Goal: Task Accomplishment & Management: Manage account settings

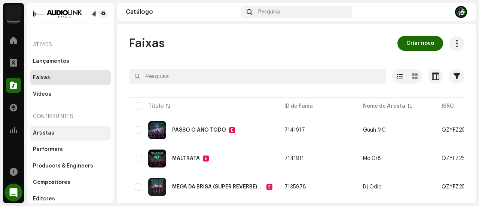
click at [66, 129] on div "Artistas" at bounding box center [70, 133] width 81 height 15
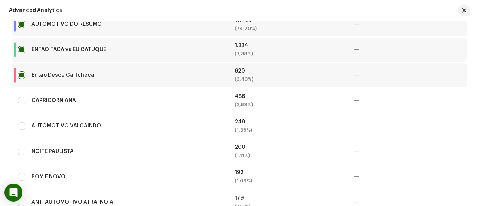
scroll to position [318, 0]
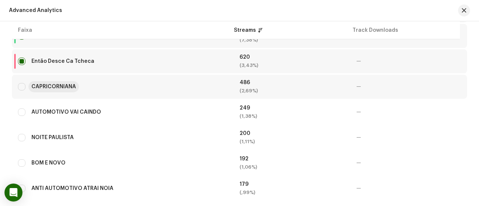
click at [66, 85] on div "CAPRICORNIANA" at bounding box center [53, 86] width 45 height 5
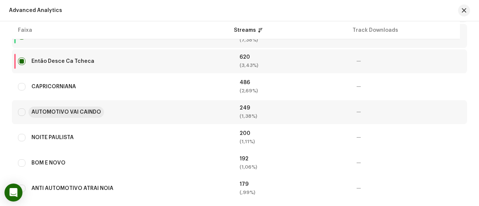
click at [88, 110] on div "AUTOMOTIVO VAI CAINDO" at bounding box center [66, 112] width 70 height 5
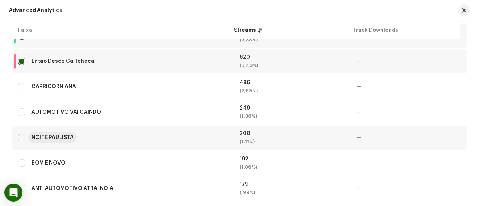
click at [59, 138] on div "NOITE PAULISTA" at bounding box center [52, 137] width 42 height 5
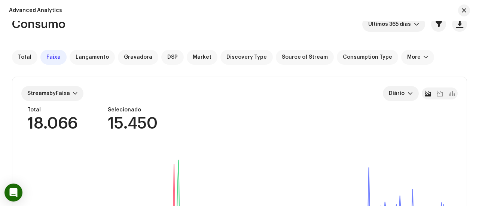
scroll to position [0, 0]
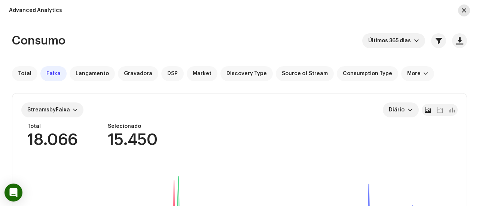
click at [466, 12] on button "button" at bounding box center [464, 10] width 12 height 12
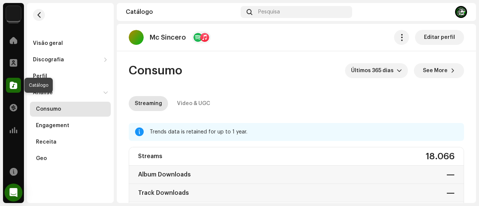
click at [10, 86] on span at bounding box center [13, 85] width 7 height 6
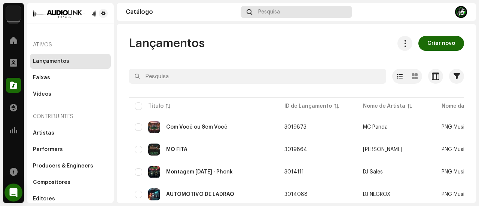
click at [273, 10] on span "Pesquisa" at bounding box center [269, 12] width 22 height 6
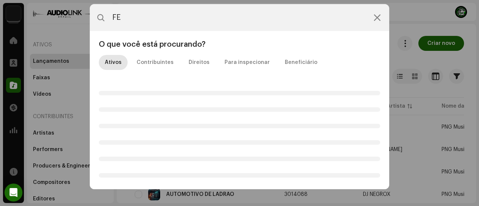
type input "F"
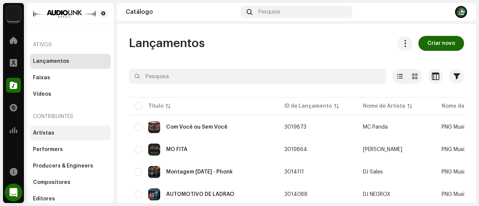
click at [76, 136] on div "Artistas" at bounding box center [70, 133] width 81 height 15
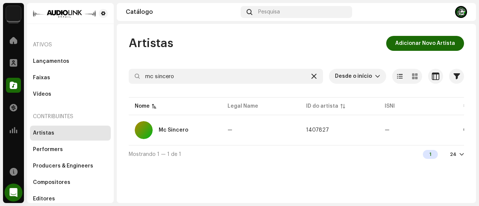
click at [316, 76] on icon at bounding box center [313, 76] width 5 height 6
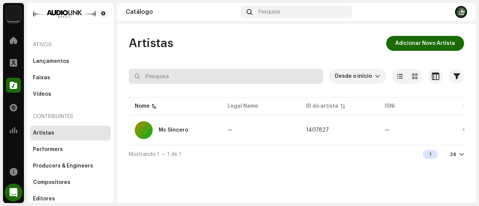
click at [245, 81] on input "text" at bounding box center [226, 76] width 194 height 15
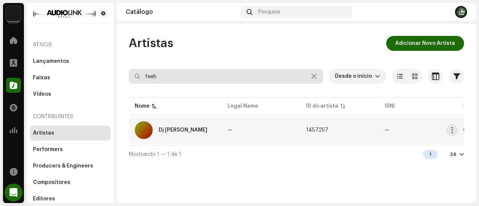
type input "feeh"
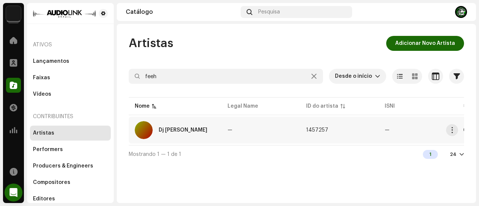
click at [191, 131] on div "Dj Feeh Ribeiro" at bounding box center [183, 130] width 49 height 5
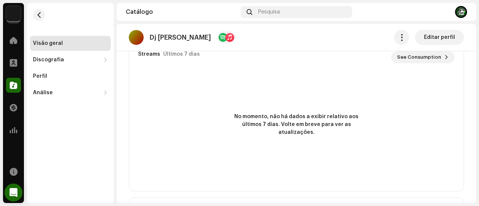
scroll to position [270, 0]
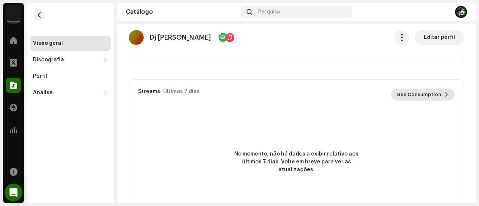
click at [419, 95] on span "See Consumption" at bounding box center [419, 94] width 44 height 15
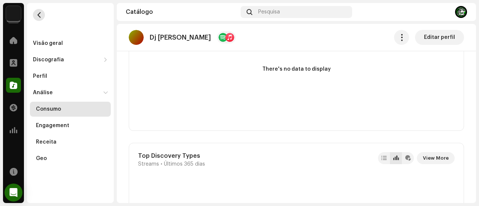
click at [42, 18] on button "button" at bounding box center [39, 15] width 12 height 12
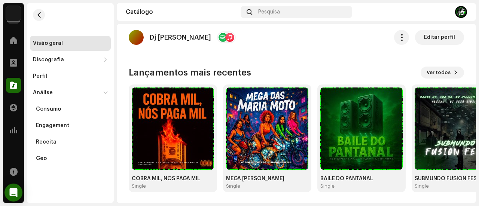
scroll to position [606, 0]
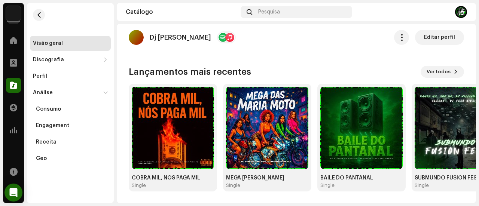
click at [431, 70] on re-o-artist-hero "Dj Feeh Ribeiro Editar perfil Dj Feeh Ribeiro Artista Producer Editar perfil Ed…" at bounding box center [296, 54] width 359 height 60
click at [447, 72] on re-o-artist-hero "Dj Feeh Ribeiro Editar perfil Dj Feeh Ribeiro Artista Producer Editar perfil Ed…" at bounding box center [296, 54] width 359 height 60
click at [451, 70] on re-o-artist-hero "Dj Feeh Ribeiro Editar perfil Dj Feeh Ribeiro Artista Producer Editar perfil Ed…" at bounding box center [296, 54] width 359 height 60
click at [452, 72] on re-o-artist-hero "Dj Feeh Ribeiro Editar perfil Dj Feeh Ribeiro Artista Producer Editar perfil Ed…" at bounding box center [296, 54] width 359 height 60
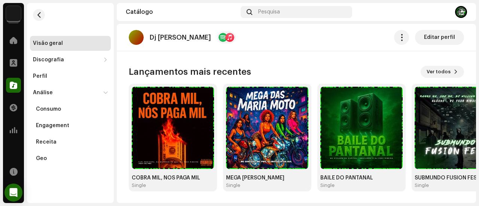
click at [445, 74] on re-o-artist-hero "Dj Feeh Ribeiro Editar perfil Dj Feeh Ribeiro Artista Producer Editar perfil Ed…" at bounding box center [296, 54] width 359 height 60
click at [440, 76] on re-o-artist-hero "Dj Feeh Ribeiro Editar perfil Dj Feeh Ribeiro Artista Producer Editar perfil Ed…" at bounding box center [296, 54] width 359 height 60
click at [440, 76] on re-o-artist-hero "Dj [PERSON_NAME] Editar perfil Dj [PERSON_NAME] Artista Producer Editar perfil …" at bounding box center [296, 54] width 359 height 60
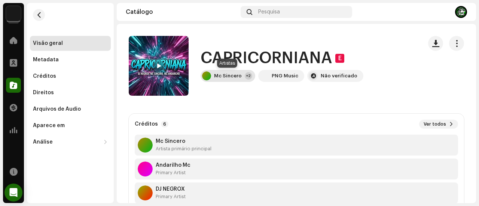
click at [218, 74] on div "Mc Sincero" at bounding box center [228, 76] width 28 height 6
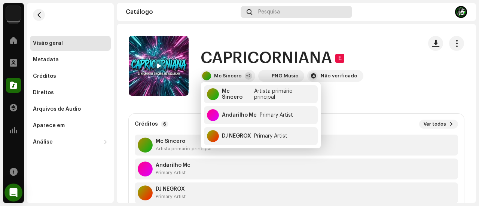
click at [264, 11] on span "Pesquisa" at bounding box center [269, 12] width 22 height 6
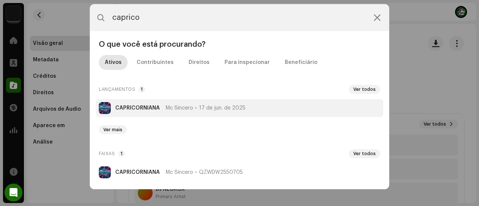
type input "caprico"
click at [148, 110] on strong "CAPRICORNIANA" at bounding box center [137, 108] width 45 height 6
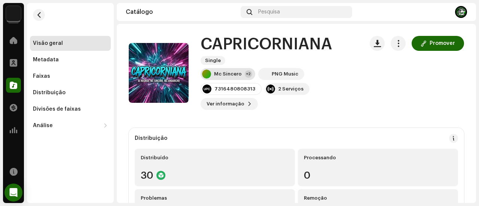
click at [222, 79] on div "Mc Sincero +2" at bounding box center [228, 74] width 55 height 12
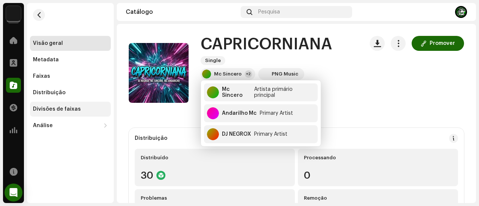
click at [91, 106] on div "Divisões de faixas" at bounding box center [70, 109] width 81 height 15
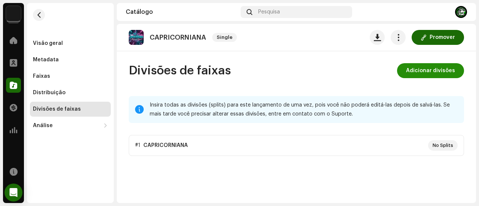
click at [408, 70] on button "Adicionar divisões" at bounding box center [430, 70] width 67 height 15
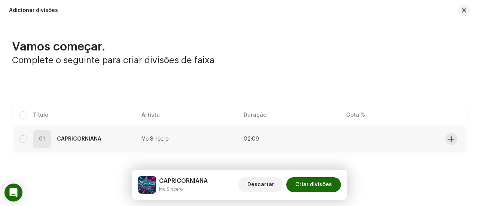
click at [442, 137] on td at bounding box center [453, 139] width 23 height 27
click at [448, 139] on span at bounding box center [451, 139] width 6 height 6
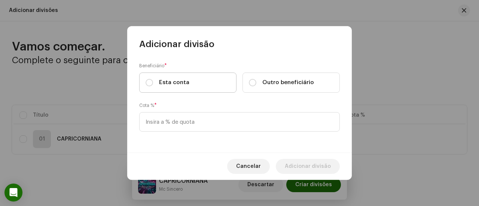
click at [215, 83] on label "Esta conta" at bounding box center [187, 83] width 97 height 20
click at [153, 83] on input "Esta conta" at bounding box center [149, 82] width 7 height 7
radio input "true"
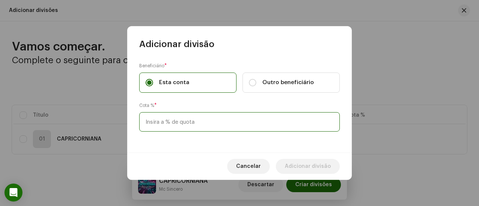
click at [197, 116] on input at bounding box center [239, 121] width 201 height 19
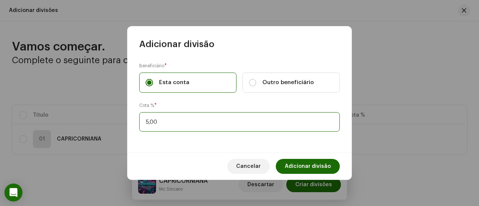
type input "50,00"
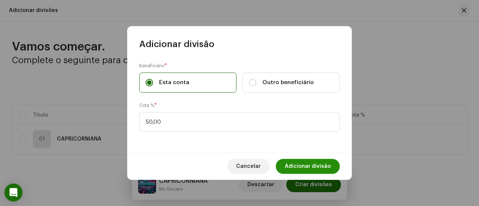
click at [306, 161] on span "Adicionar divisão" at bounding box center [308, 166] width 46 height 15
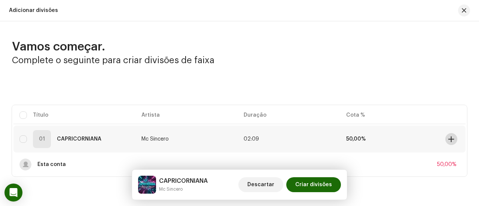
click at [448, 140] on span at bounding box center [451, 139] width 6 height 6
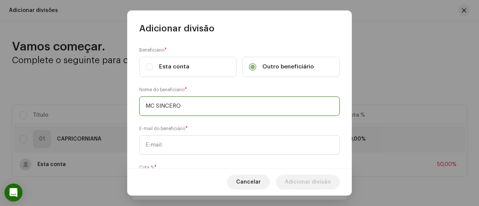
type input "MC SINCERO"
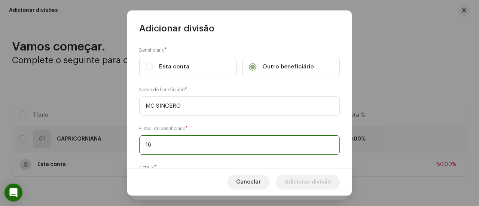
type input "1"
paste input "[EMAIL_ADDRESS][DOMAIN_NAME]"
type input "[EMAIL_ADDRESS][DOMAIN_NAME]"
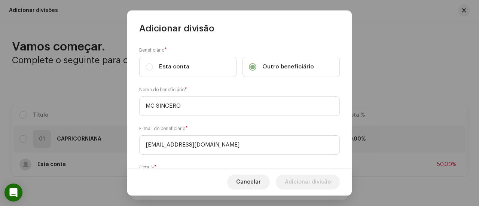
scroll to position [46, 0]
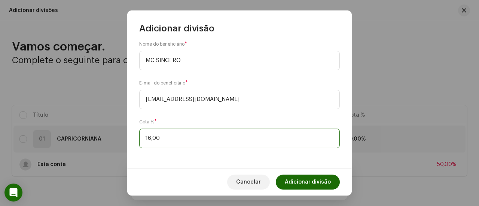
type input "16,70"
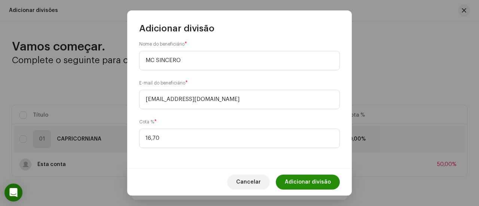
click at [313, 185] on span "Adicionar divisão" at bounding box center [308, 182] width 46 height 15
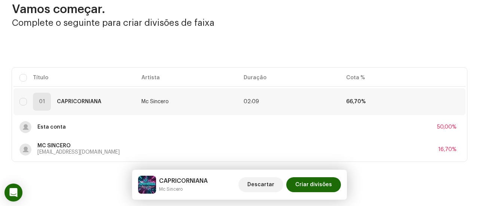
scroll to position [51, 0]
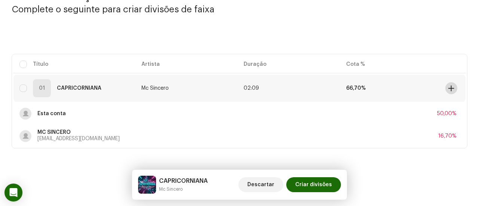
click at [448, 88] on span at bounding box center [451, 88] width 6 height 6
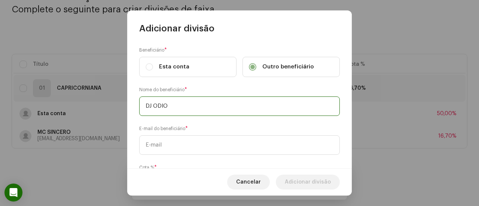
type input "DJ ODIO"
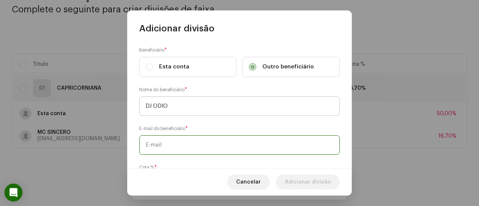
paste input "[EMAIL_ADDRESS][DOMAIN_NAME]"
type input "[EMAIL_ADDRESS][DOMAIN_NAME]"
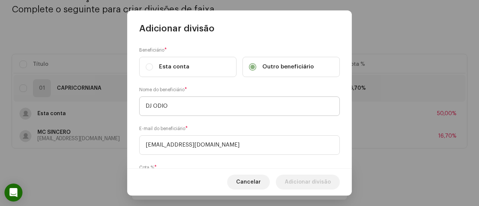
scroll to position [46, 0]
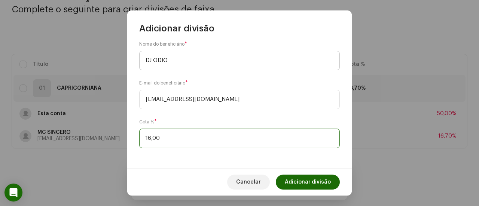
type input "16,70"
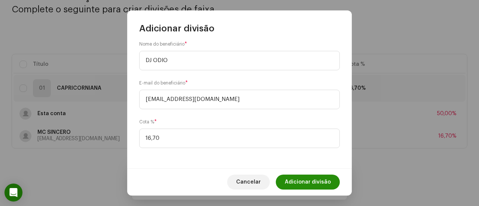
click at [289, 179] on span "Adicionar divisão" at bounding box center [308, 182] width 46 height 15
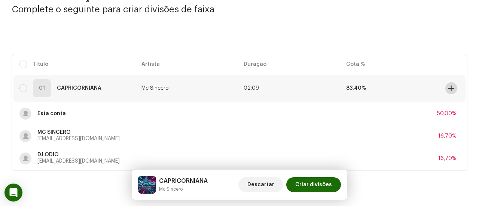
click at [447, 92] on button at bounding box center [451, 88] width 12 height 12
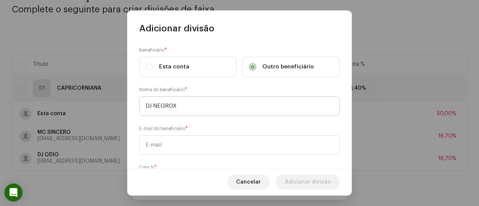
type input "DJ NEGROX"
paste input "gabrieldasilvareis748@gmail.com"
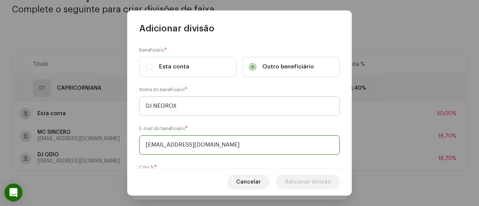
type input "gabrieldasilvareis748@gmail.com"
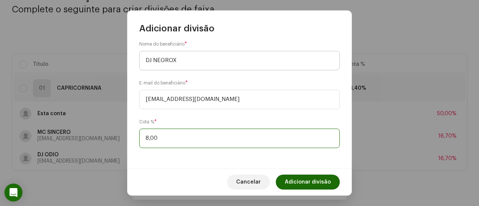
type input "8,30"
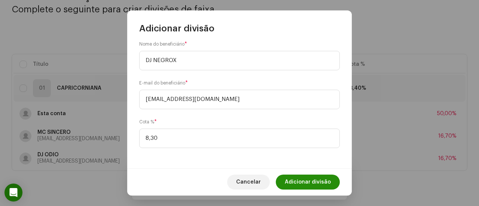
click at [319, 180] on span "Adicionar divisão" at bounding box center [308, 182] width 46 height 15
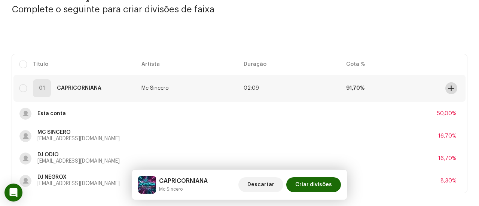
click at [448, 86] on span at bounding box center [451, 88] width 6 height 6
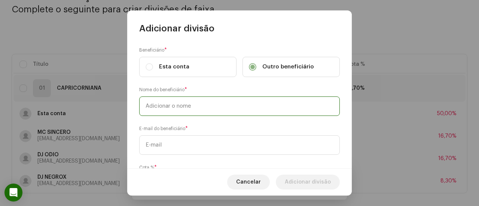
click at [303, 104] on input "text" at bounding box center [239, 106] width 201 height 19
type input "DJ NEGROX (KONGO PRODUÇÕES)"
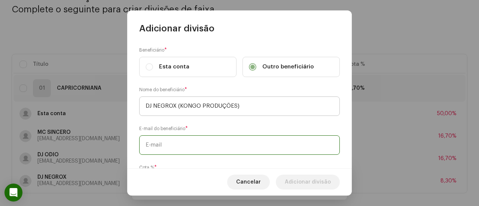
paste input "gabrieldasilvareis748@gmail.com"
type input "gabrieldasilvareis748@gmail.com"
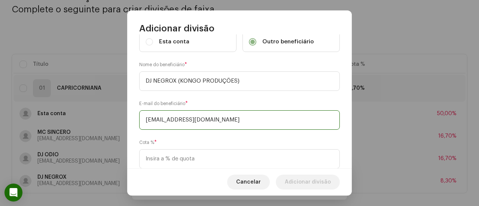
scroll to position [45, 0]
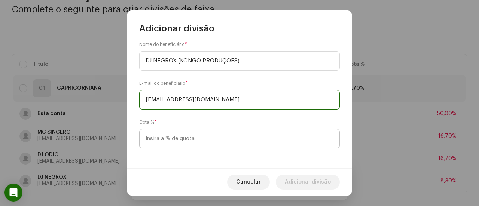
type input "[EMAIL_ADDRESS][DOMAIN_NAME]"
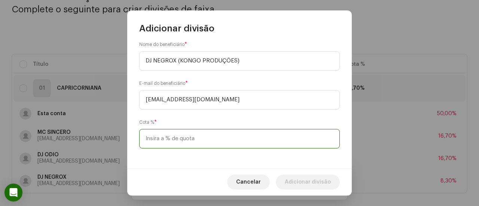
click at [265, 136] on input at bounding box center [239, 138] width 201 height 19
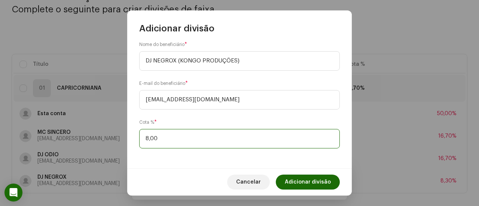
type input "8,30"
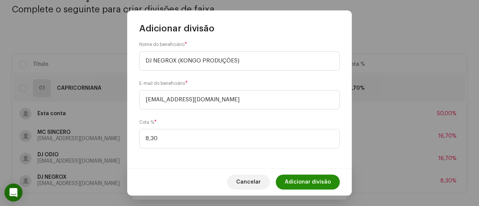
click at [296, 179] on span "Adicionar divisão" at bounding box center [308, 182] width 46 height 15
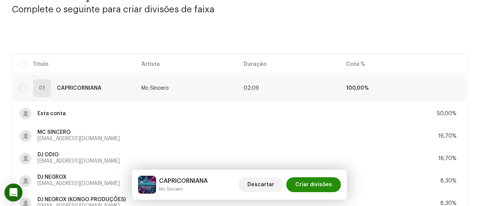
click at [315, 186] on span "Criar divisões" at bounding box center [313, 184] width 37 height 15
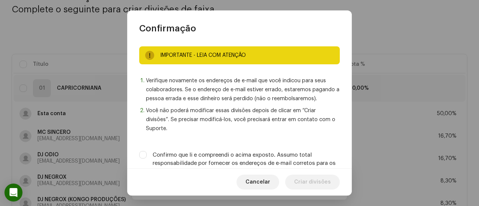
click at [299, 159] on label "Confirmo que li e compreendi o acima exposto. Assumo total responsabilidade por…" at bounding box center [246, 163] width 187 height 25
click at [147, 159] on input "Confirmo que li e compreendi o acima exposto. Assumo total responsabilidade por…" at bounding box center [142, 154] width 7 height 7
checkbox input "true"
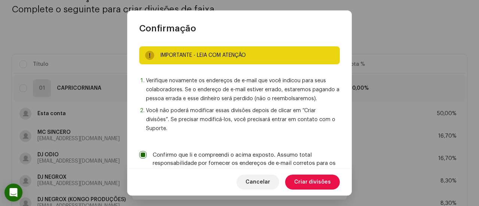
click at [308, 179] on span "Criar divisões" at bounding box center [312, 182] width 37 height 15
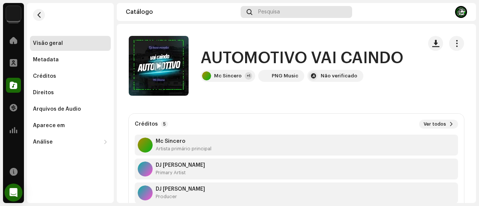
click at [270, 11] on span "Pesquisa" at bounding box center [269, 12] width 22 height 6
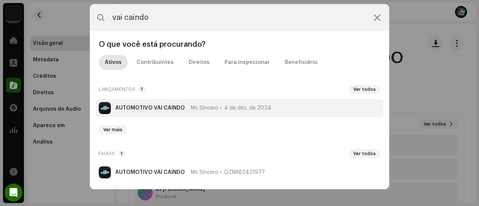
type input "vai caindo"
click at [148, 105] on strong "AUTOMOTIVO VAI CAINDO" at bounding box center [150, 108] width 70 height 6
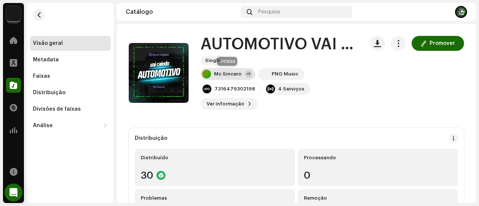
click at [223, 75] on div "Mc Sincero" at bounding box center [228, 74] width 28 height 6
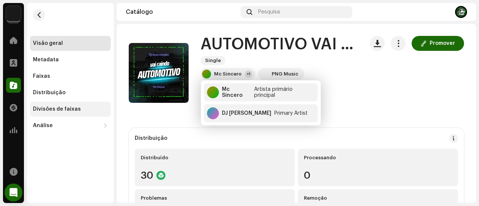
click at [74, 105] on div "Divisões de faixas" at bounding box center [70, 109] width 81 height 15
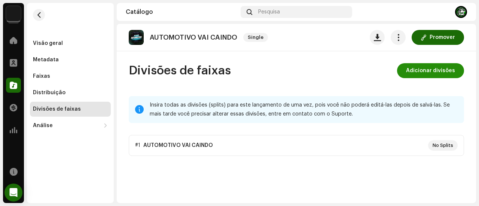
click at [419, 73] on span "Adicionar divisões" at bounding box center [430, 70] width 49 height 15
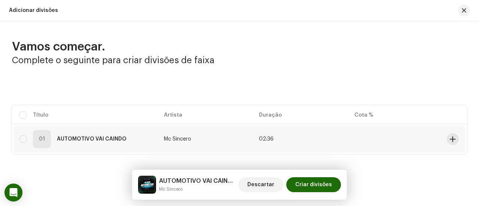
click at [444, 135] on td at bounding box center [455, 139] width 22 height 27
click at [450, 139] on span at bounding box center [453, 139] width 6 height 6
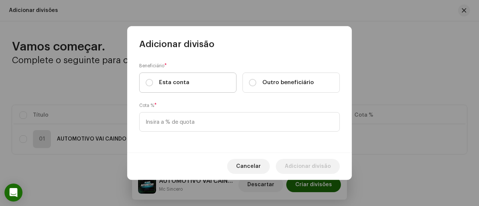
click at [217, 81] on label "Esta conta" at bounding box center [187, 83] width 97 height 20
click at [153, 81] on input "Esta conta" at bounding box center [149, 82] width 7 height 7
radio input "true"
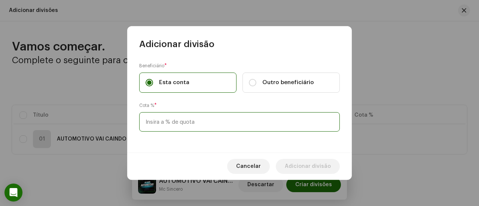
click at [213, 120] on input at bounding box center [239, 121] width 201 height 19
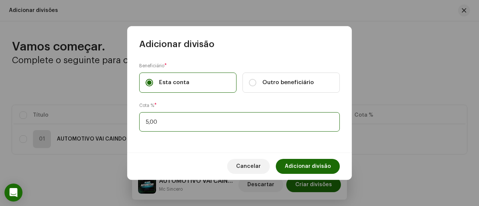
type input "50,00"
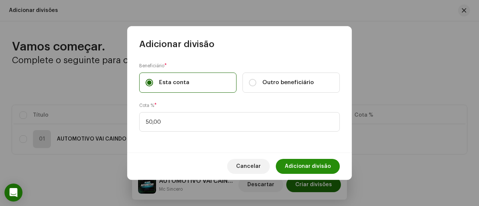
click at [310, 160] on span "Adicionar divisão" at bounding box center [308, 166] width 46 height 15
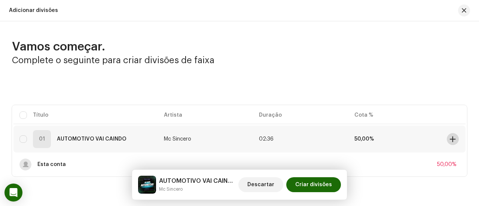
click at [450, 138] on span at bounding box center [453, 139] width 6 height 6
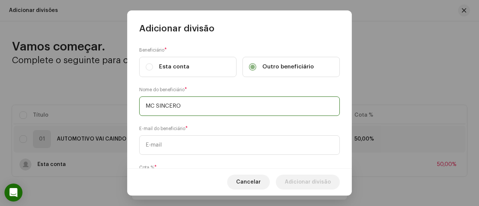
type input "MC SINCERO"
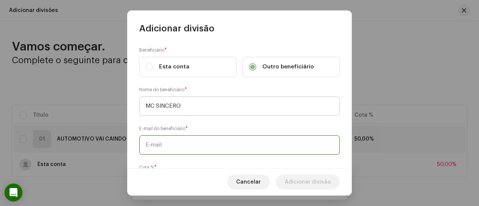
paste input "[EMAIL_ADDRESS][DOMAIN_NAME]"
type input "[EMAIL_ADDRESS][DOMAIN_NAME]"
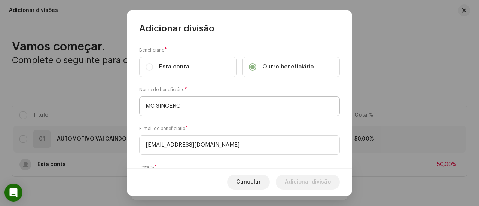
scroll to position [46, 0]
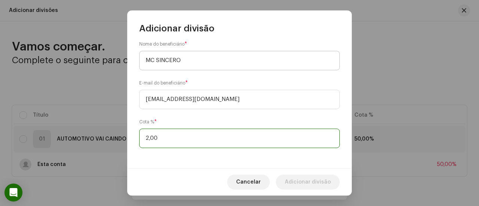
type input "25,00"
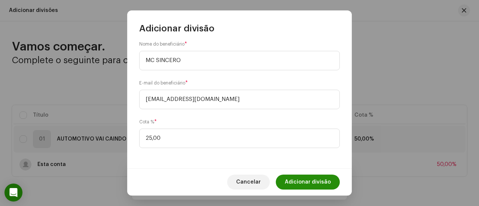
click at [312, 181] on span "Adicionar divisão" at bounding box center [308, 182] width 46 height 15
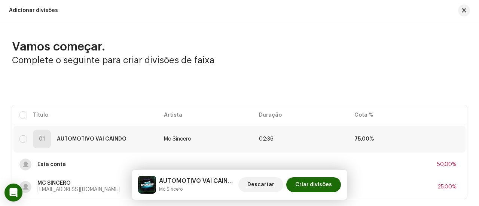
click at [446, 76] on div "Vamos começar. Complete o seguinte para criar divisões de faixa Selecionado 0 S…" at bounding box center [239, 119] width 479 height 160
click at [450, 140] on span at bounding box center [453, 139] width 6 height 6
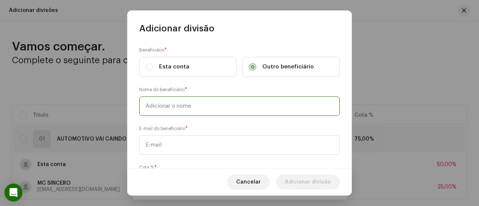
click at [265, 101] on input "text" at bounding box center [239, 106] width 201 height 19
type input "DJ MENDES"
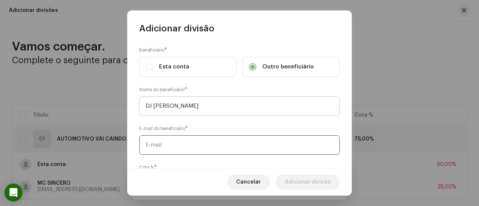
paste input "[EMAIL_ADDRESS][DOMAIN_NAME]"
type input "[EMAIL_ADDRESS][DOMAIN_NAME]"
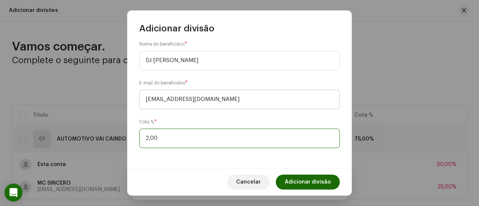
type input "25,00"
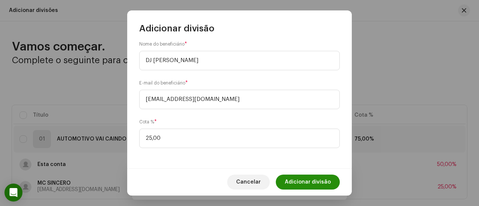
click at [317, 179] on span "Adicionar divisão" at bounding box center [308, 182] width 46 height 15
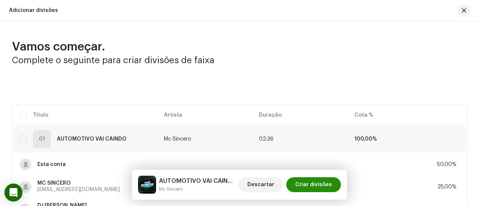
click at [323, 184] on span "Criar divisões" at bounding box center [313, 184] width 37 height 15
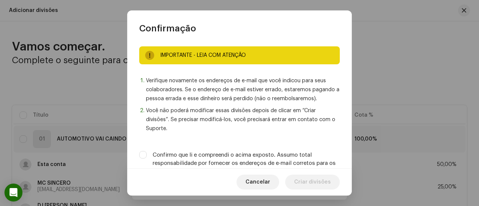
click at [307, 158] on label "Confirmo que li e compreendi o acima exposto. Assumo total responsabilidade por…" at bounding box center [246, 163] width 187 height 25
click at [147, 158] on input "Confirmo que li e compreendi o acima exposto. Assumo total responsabilidade por…" at bounding box center [142, 154] width 7 height 7
checkbox input "true"
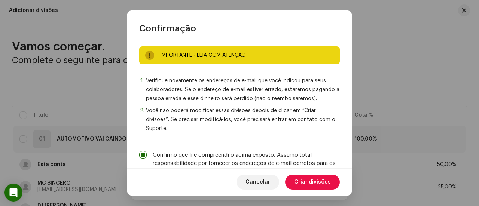
click at [311, 181] on span "Criar divisões" at bounding box center [312, 182] width 37 height 15
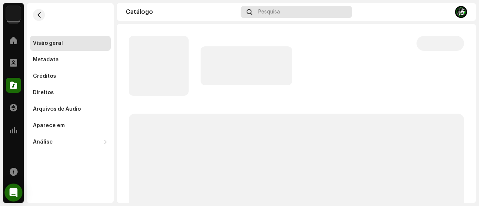
click at [284, 13] on div "Pesquisa" at bounding box center [297, 12] width 112 height 12
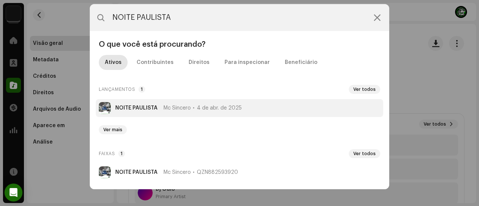
type input "NOITE PAULISTA"
click at [146, 107] on strong "NOITE PAULISTA" at bounding box center [136, 108] width 42 height 6
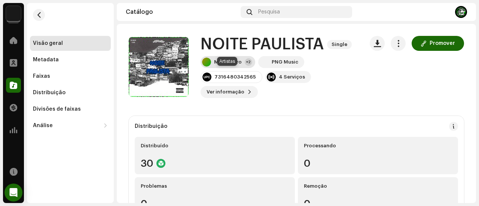
click at [224, 65] on div "Mc Sincero" at bounding box center [228, 62] width 28 height 6
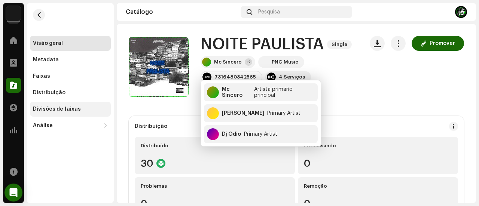
click at [90, 107] on div "Divisões de faixas" at bounding box center [70, 109] width 75 height 6
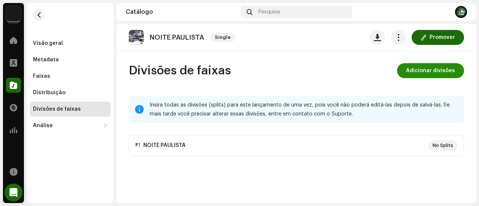
click at [423, 69] on span "Adicionar divisões" at bounding box center [430, 70] width 49 height 15
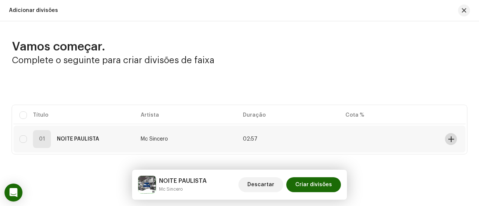
click at [445, 137] on button at bounding box center [451, 139] width 12 height 12
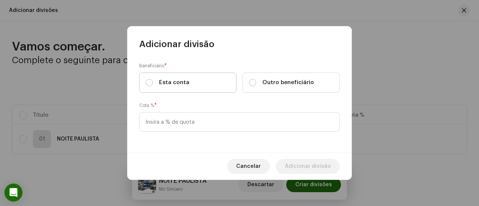
click at [215, 83] on label "Esta conta" at bounding box center [187, 83] width 97 height 20
click at [153, 83] on input "Esta conta" at bounding box center [149, 82] width 7 height 7
radio input "true"
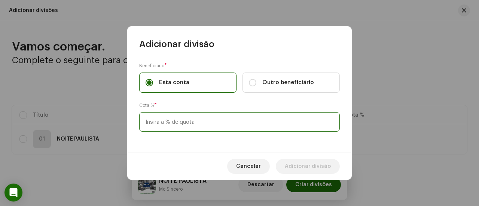
click at [213, 122] on input at bounding box center [239, 121] width 201 height 19
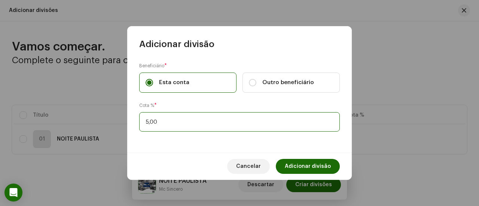
type input "50,00"
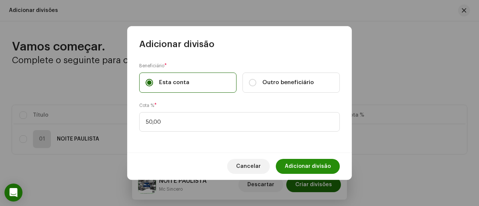
click at [305, 162] on span "Adicionar divisão" at bounding box center [308, 166] width 46 height 15
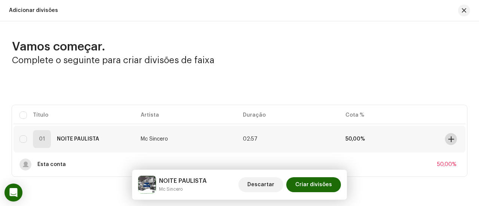
click at [448, 138] on span at bounding box center [451, 139] width 6 height 6
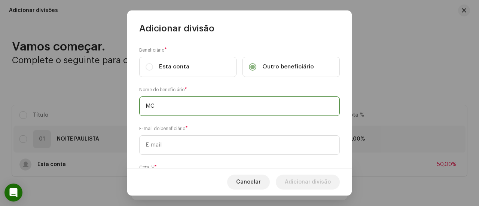
type input "MC"
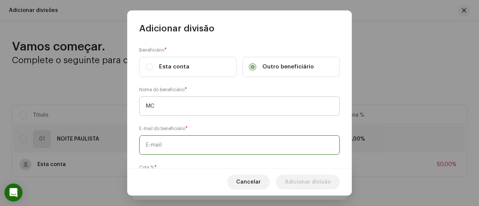
paste input "projetosdjmendes@gmail.com"
type input "projetosdjmendes@gmail.com"
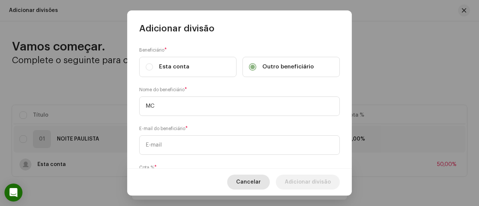
click at [249, 183] on span "Cancelar" at bounding box center [248, 182] width 25 height 15
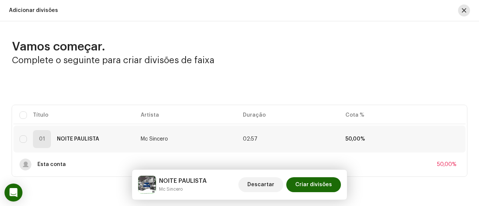
click at [462, 9] on span "button" at bounding box center [464, 10] width 4 height 6
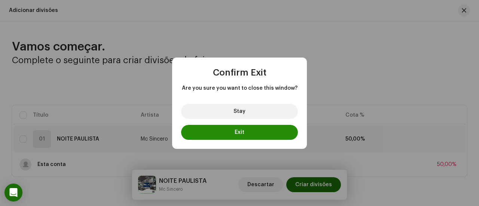
click at [247, 137] on button "Exit" at bounding box center [239, 132] width 117 height 15
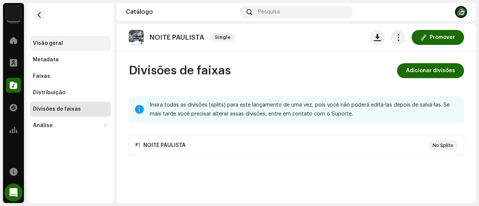
click at [81, 42] on div "Visão geral" at bounding box center [70, 43] width 75 height 6
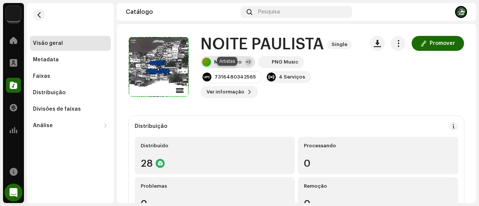
click at [230, 65] on div "Mc Sincero" at bounding box center [228, 62] width 28 height 6
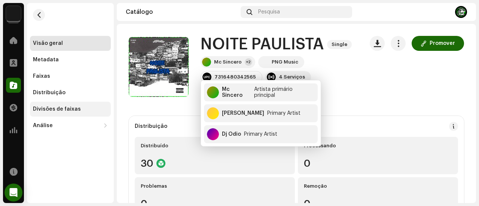
click at [88, 111] on div "Divisões de faixas" at bounding box center [70, 109] width 75 height 6
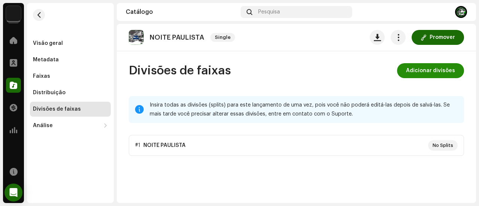
click at [419, 69] on span "Adicionar divisões" at bounding box center [430, 70] width 49 height 15
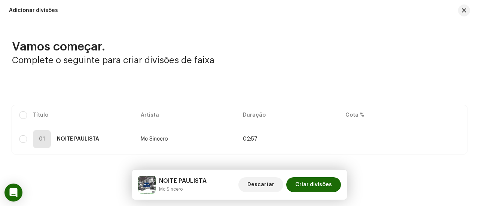
click at [451, 70] on div "Vamos começar. Complete o seguinte para criar divisões de faixa Selecionado 0 S…" at bounding box center [239, 96] width 479 height 115
click at [448, 136] on span at bounding box center [451, 139] width 6 height 6
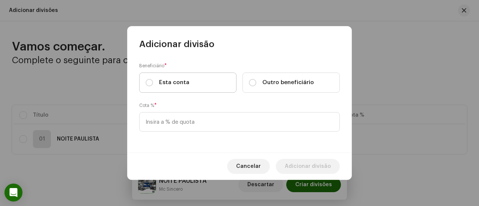
click at [176, 82] on span "Esta conta" at bounding box center [174, 83] width 30 height 8
click at [153, 82] on input "Esta conta" at bounding box center [149, 82] width 7 height 7
radio input "true"
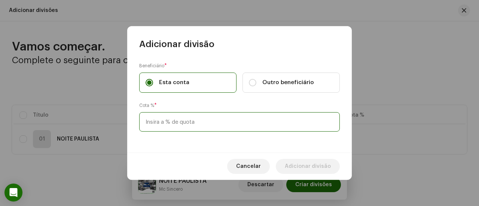
click at [183, 117] on input at bounding box center [239, 121] width 201 height 19
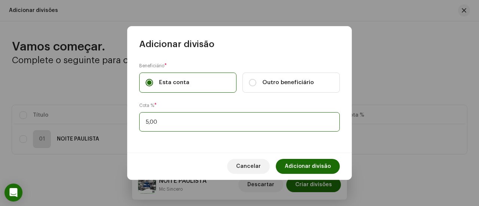
type input "50,00"
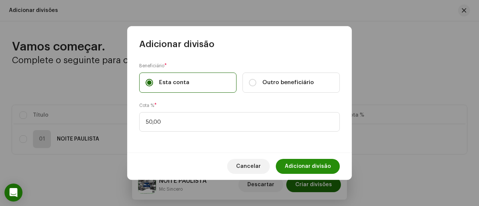
click at [306, 164] on span "Adicionar divisão" at bounding box center [308, 166] width 46 height 15
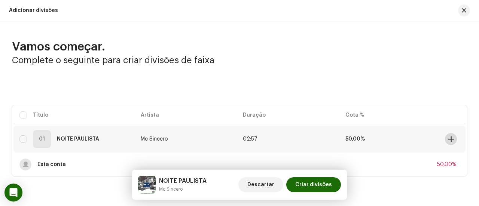
click at [445, 139] on button at bounding box center [451, 139] width 12 height 12
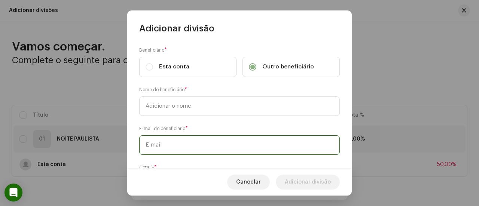
click at [228, 140] on input "text" at bounding box center [239, 145] width 201 height 19
paste input "[EMAIL_ADDRESS][DOMAIN_NAME]"
type input "[EMAIL_ADDRESS][DOMAIN_NAME]"
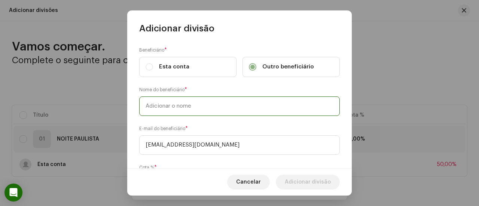
click at [217, 112] on input "text" at bounding box center [239, 106] width 201 height 19
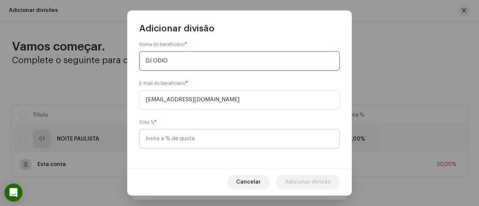
type input "DJ ODIO"
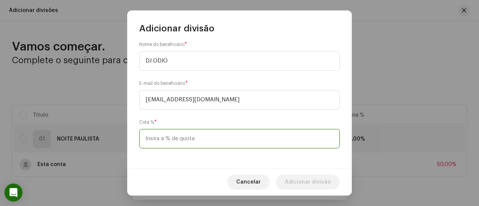
click at [204, 137] on input at bounding box center [239, 138] width 201 height 19
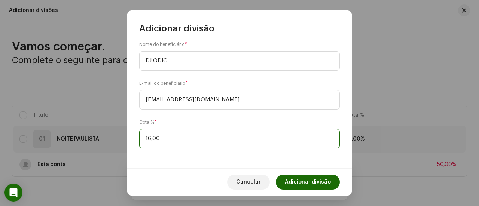
type input "16,70"
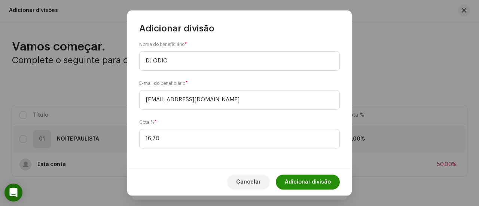
click at [304, 179] on span "Adicionar divisão" at bounding box center [308, 182] width 46 height 15
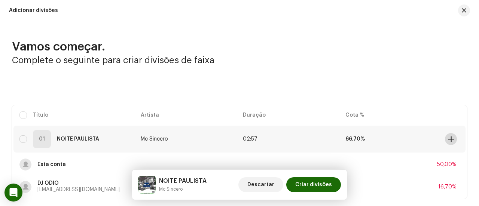
click at [449, 138] on span at bounding box center [451, 139] width 6 height 6
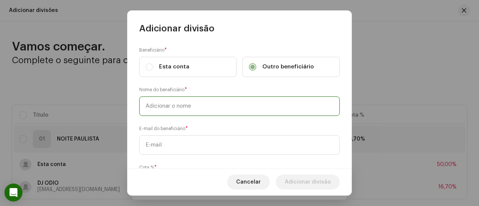
click at [251, 102] on input "text" at bounding box center [239, 106] width 201 height 19
click at [248, 109] on input "text" at bounding box center [239, 106] width 201 height 19
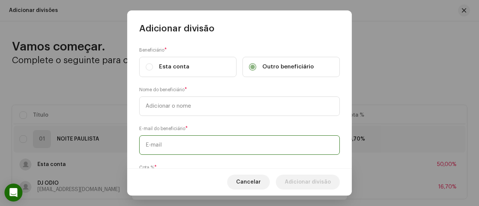
click at [233, 138] on input "text" at bounding box center [239, 145] width 201 height 19
paste input "[EMAIL_ADDRESS][DOMAIN_NAME]"
type input "[EMAIL_ADDRESS][DOMAIN_NAME]"
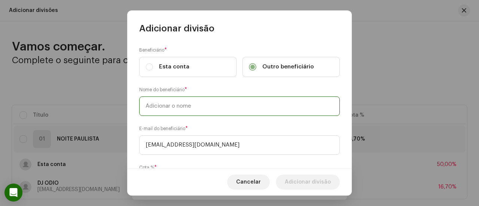
click at [237, 107] on input "text" at bounding box center [239, 106] width 201 height 19
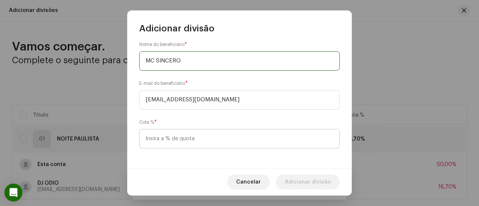
type input "MC SINCERO"
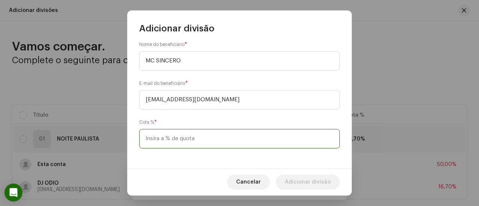
click at [230, 137] on input at bounding box center [239, 138] width 201 height 19
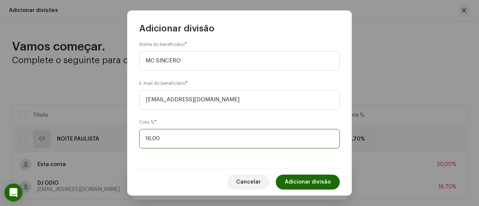
type input "16,70"
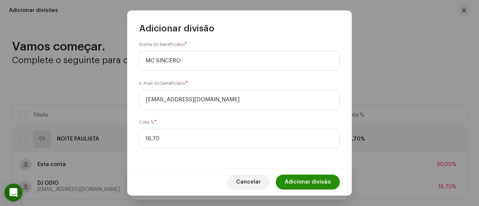
click at [311, 179] on span "Adicionar divisão" at bounding box center [308, 182] width 46 height 15
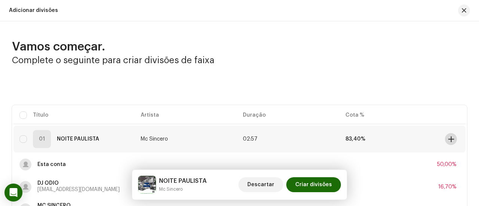
click at [450, 141] on span at bounding box center [451, 139] width 6 height 6
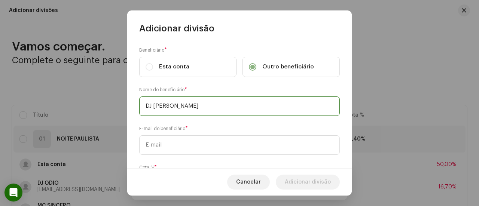
type input "DJ FERNANDEZ"
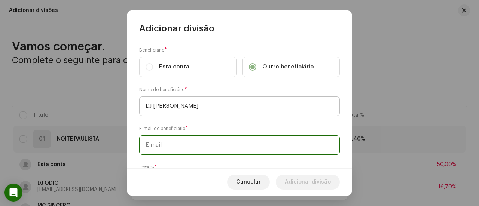
paste input "djfernandezoficial@gmail.com"
type input "djfernandezoficial@gmail.com"
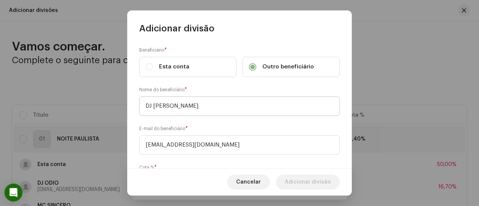
scroll to position [46, 0]
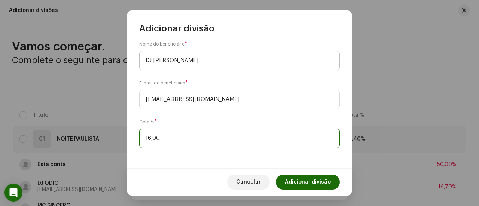
type input "16,70"
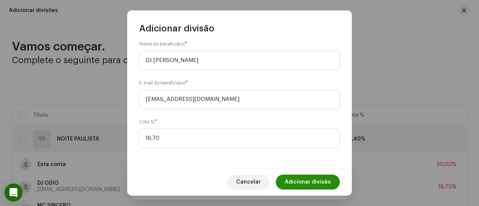
click at [317, 176] on span "Adicionar divisão" at bounding box center [308, 182] width 46 height 15
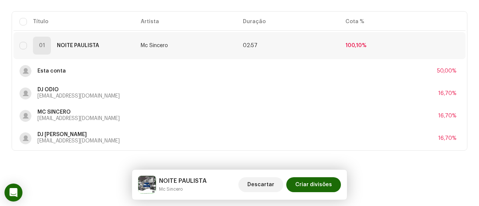
scroll to position [96, 0]
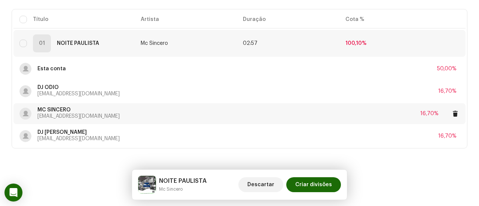
click at [305, 118] on div "MC SINCERO kawan.khaelgarcia26@gmail.com 16,70%" at bounding box center [239, 113] width 440 height 21
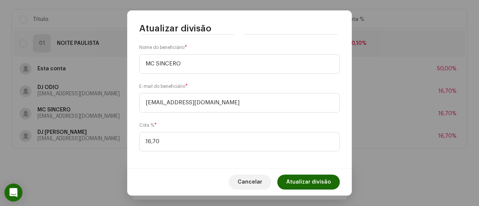
scroll to position [45, 0]
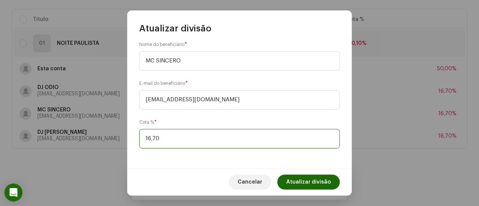
click at [156, 137] on input "16,70" at bounding box center [239, 138] width 201 height 19
type input "16,60"
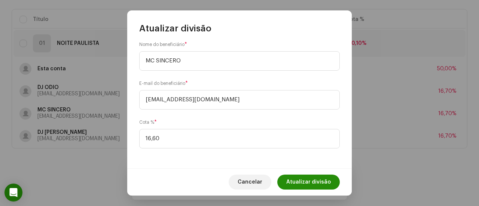
click at [292, 179] on span "Atualizar divisão" at bounding box center [308, 182] width 45 height 15
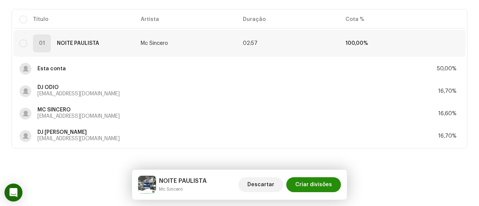
click at [305, 180] on span "Criar divisões" at bounding box center [313, 184] width 37 height 15
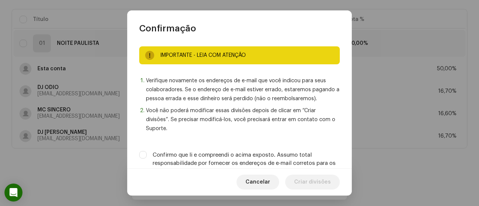
click at [307, 167] on label "Confirmo que li e compreendi o acima exposto. Assumo total responsabilidade por…" at bounding box center [246, 163] width 187 height 25
click at [147, 159] on input "Confirmo que li e compreendi o acima exposto. Assumo total responsabilidade por…" at bounding box center [142, 154] width 7 height 7
checkbox input "true"
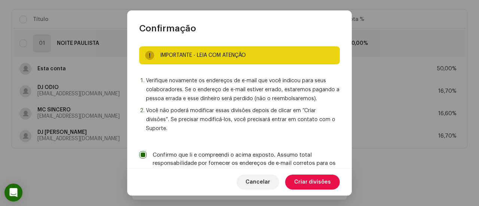
click at [311, 181] on span "Criar divisões" at bounding box center [312, 182] width 37 height 15
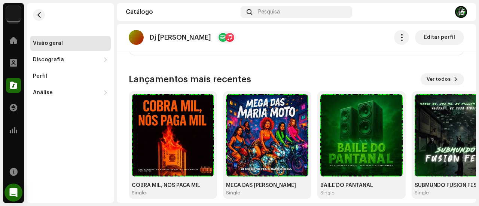
scroll to position [606, 0]
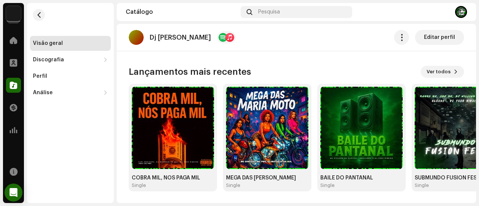
click at [445, 72] on re-o-artist-hero "Dj Feeh Ribeiro Editar perfil Dj Feeh Ribeiro Artista Producer Editar perfil Ed…" at bounding box center [296, 54] width 359 height 60
click at [456, 67] on re-o-artist-hero "Dj Feeh Ribeiro Editar perfil Dj Feeh Ribeiro Artista Producer Editar perfil Ed…" at bounding box center [296, 54] width 359 height 60
click at [451, 69] on re-o-artist-hero "Dj Feeh Ribeiro Editar perfil Dj Feeh Ribeiro Artista Producer Editar perfil Ed…" at bounding box center [296, 54] width 359 height 60
click at [447, 72] on re-o-artist-hero "Dj Feeh Ribeiro Editar perfil Dj Feeh Ribeiro Artista Producer Editar perfil Ed…" at bounding box center [296, 54] width 359 height 60
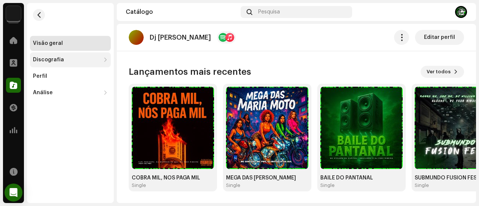
click at [107, 60] on div at bounding box center [105, 60] width 4 height 6
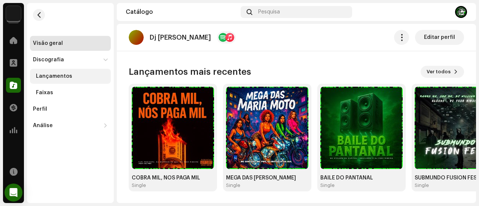
click at [86, 71] on div "Lançamentos" at bounding box center [70, 76] width 81 height 15
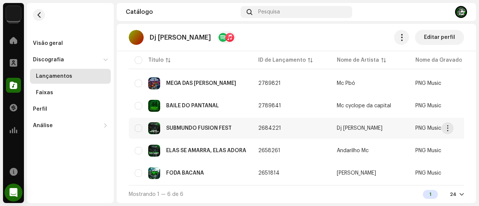
scroll to position [98, 0]
click at [195, 171] on div "FODA BACANA" at bounding box center [185, 173] width 38 height 5
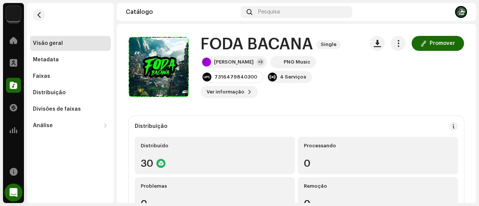
drag, startPoint x: 13, startPoint y: 43, endPoint x: 226, endPoint y: 110, distance: 223.4
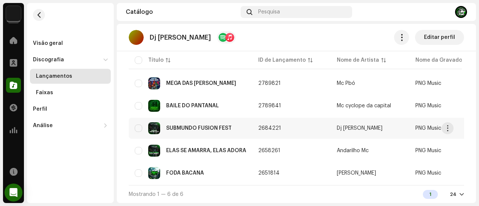
scroll to position [98, 0]
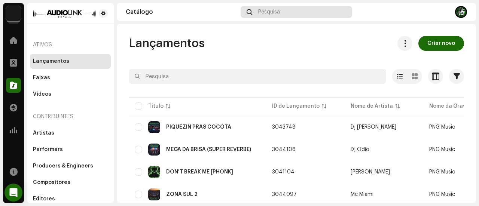
click at [310, 11] on div "Pesquisa" at bounding box center [297, 12] width 112 height 12
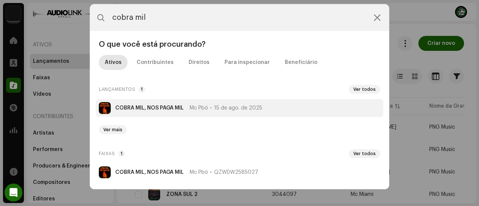
type input "cobra mil"
click at [169, 107] on strong "COBRA MIL, NOS PAGA MIL" at bounding box center [149, 108] width 69 height 6
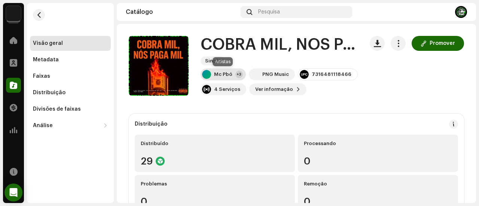
click at [227, 72] on div "Mc Pbó" at bounding box center [223, 74] width 18 height 6
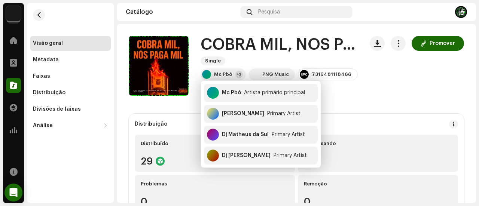
click at [383, 84] on div "Promover" at bounding box center [417, 66] width 94 height 60
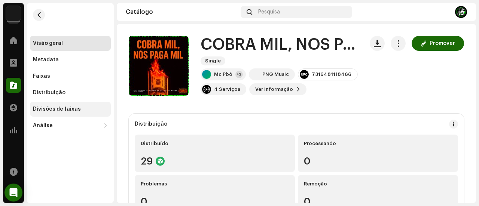
click at [69, 106] on div "Divisões de faixas" at bounding box center [70, 109] width 81 height 15
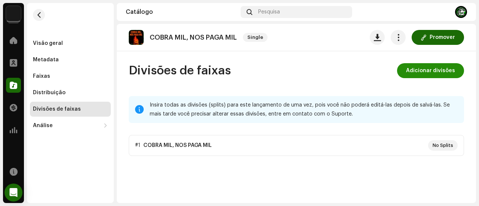
click at [431, 69] on span "Adicionar divisões" at bounding box center [430, 70] width 49 height 15
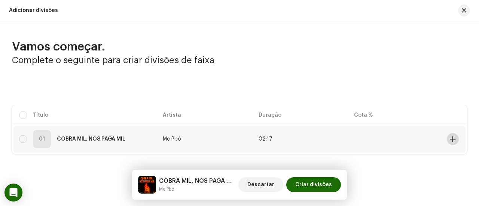
click at [447, 140] on button at bounding box center [453, 139] width 12 height 12
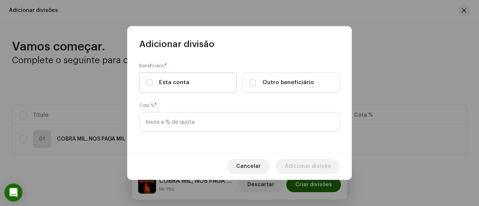
click at [212, 77] on label "Esta conta" at bounding box center [187, 83] width 97 height 20
click at [153, 79] on input "Esta conta" at bounding box center [149, 82] width 7 height 7
radio input "true"
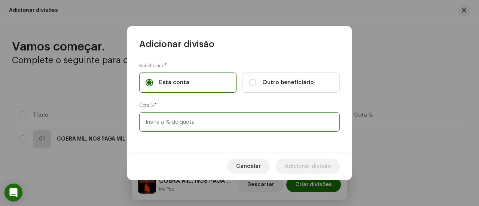
click at [200, 127] on input at bounding box center [239, 121] width 201 height 19
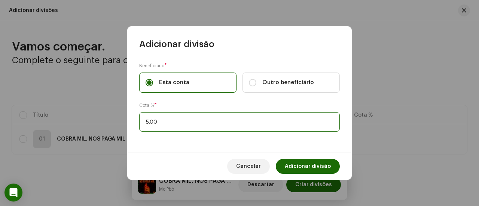
type input "50,00"
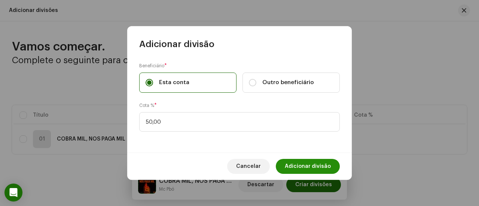
click at [291, 163] on span "Adicionar divisão" at bounding box center [308, 166] width 46 height 15
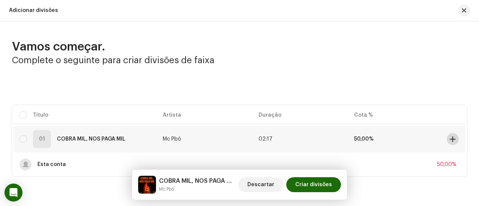
click at [448, 143] on button at bounding box center [453, 139] width 12 height 12
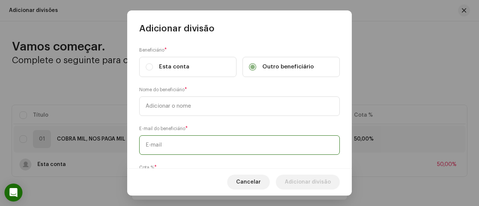
click at [194, 140] on input "text" at bounding box center [239, 145] width 201 height 19
paste input "[EMAIL_ADDRESS][DOMAIN_NAME]"
type input "[EMAIL_ADDRESS][DOMAIN_NAME]"
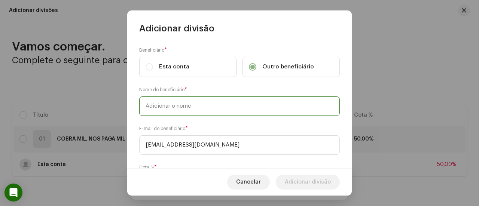
click at [186, 105] on input "text" at bounding box center [239, 106] width 201 height 19
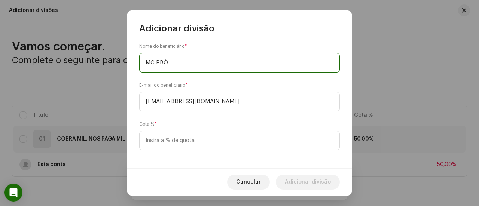
scroll to position [45, 0]
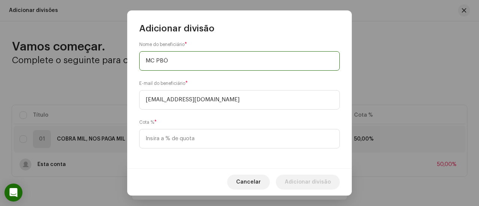
type input "MC PBÓ"
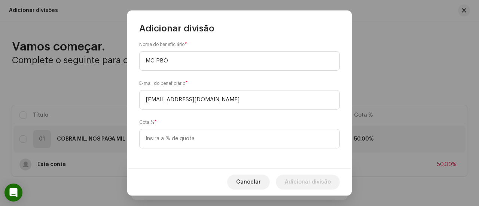
click at [244, 120] on div "[PERSON_NAME] % *" at bounding box center [239, 134] width 201 height 30
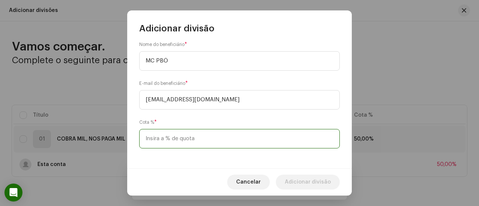
click at [230, 136] on input at bounding box center [239, 138] width 201 height 19
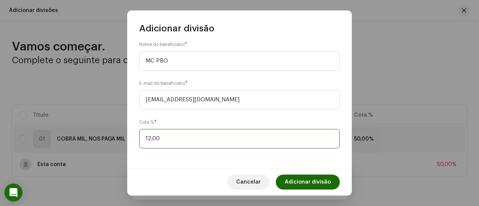
type input "12,50"
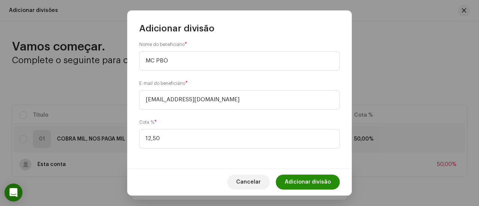
click at [303, 178] on span "Adicionar divisão" at bounding box center [308, 182] width 46 height 15
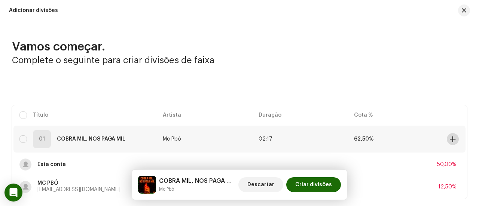
click at [450, 138] on span at bounding box center [453, 139] width 6 height 6
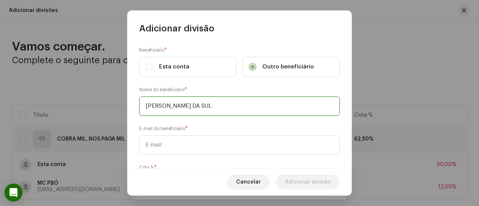
type input "[PERSON_NAME] DA SUL"
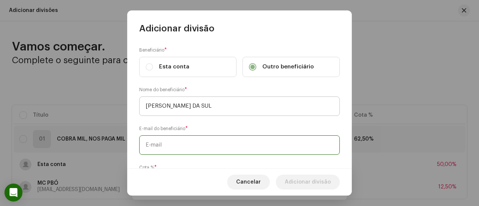
paste input "[EMAIL_ADDRESS][DOMAIN_NAME]"
type input "[EMAIL_ADDRESS][DOMAIN_NAME]"
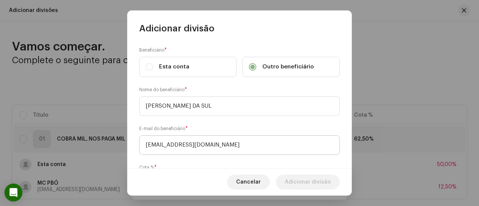
scroll to position [46, 0]
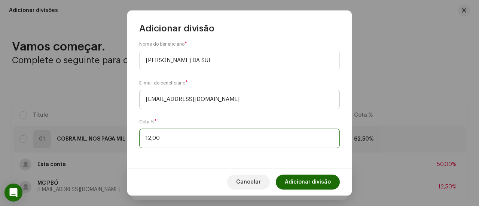
type input "12,50"
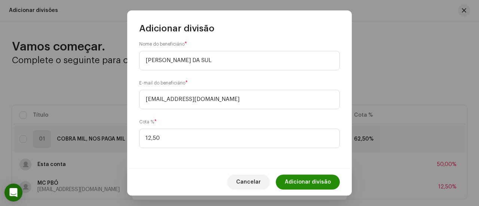
click at [297, 177] on span "Adicionar divisão" at bounding box center [308, 182] width 46 height 15
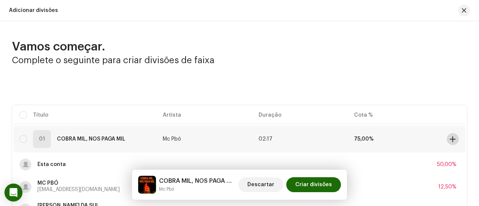
click at [450, 140] on span at bounding box center [453, 139] width 6 height 6
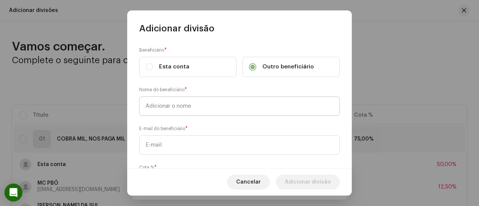
click at [253, 107] on input "text" at bounding box center [239, 106] width 201 height 19
type input "DJ [PERSON_NAME]"
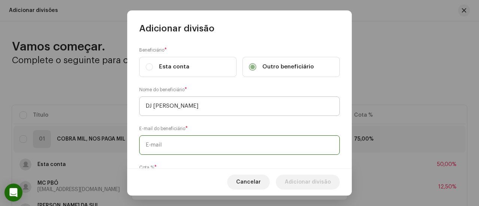
paste input "[EMAIL_ADDRESS][DOMAIN_NAME]"
type input "[EMAIL_ADDRESS][DOMAIN_NAME]"
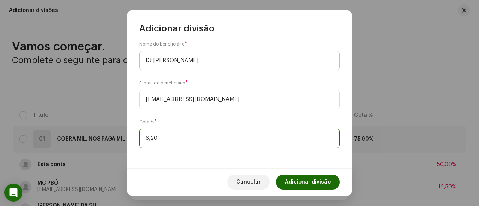
type input "6,25"
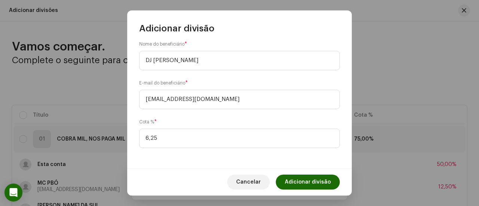
click at [316, 185] on span "Adicionar divisão" at bounding box center [308, 182] width 46 height 15
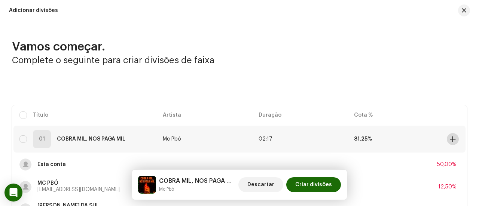
click at [451, 137] on span at bounding box center [453, 139] width 6 height 6
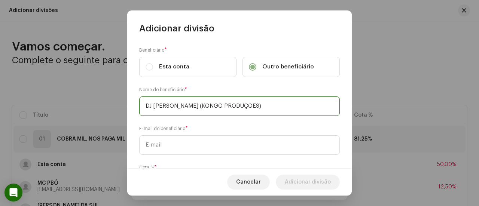
type input "DJ [PERSON_NAME] (KONGO PRODUÇÕES)"
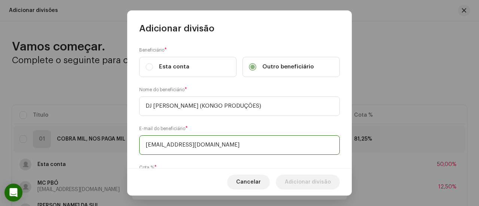
type input "[EMAIL_ADDRESS][DOMAIN_NAME]"
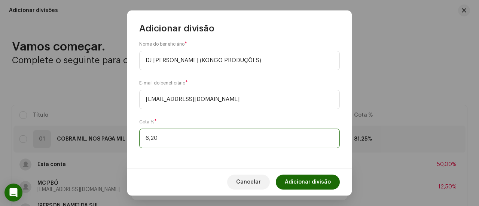
type input "6,25"
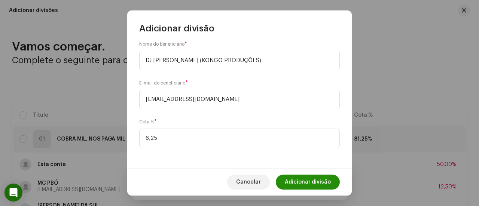
click at [321, 175] on span "Adicionar divisão" at bounding box center [308, 182] width 46 height 15
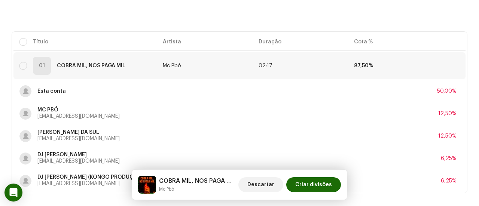
scroll to position [75, 0]
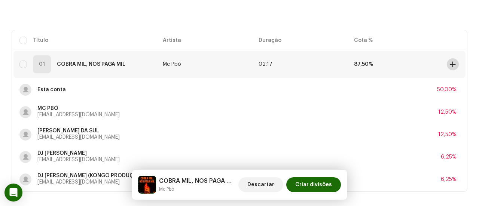
click at [450, 64] on span at bounding box center [453, 64] width 6 height 6
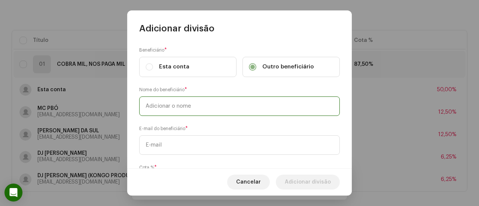
click at [273, 102] on input "text" at bounding box center [239, 106] width 201 height 19
type input "[PERSON_NAME]"
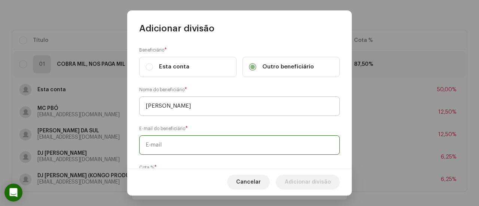
paste input "[EMAIL_ADDRESS][DOMAIN_NAME]"
type input "[EMAIL_ADDRESS][DOMAIN_NAME]"
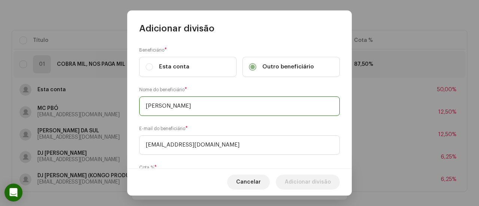
click at [172, 103] on input "[PERSON_NAME]" at bounding box center [239, 106] width 201 height 19
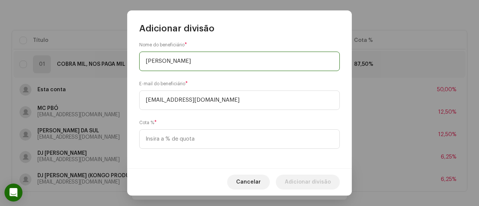
scroll to position [45, 0]
type input "[PERSON_NAME]"
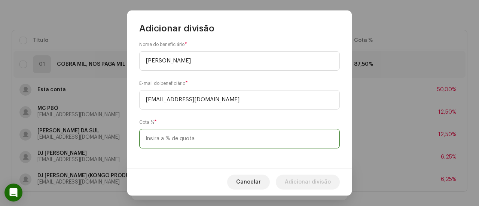
click at [176, 138] on input at bounding box center [239, 138] width 201 height 19
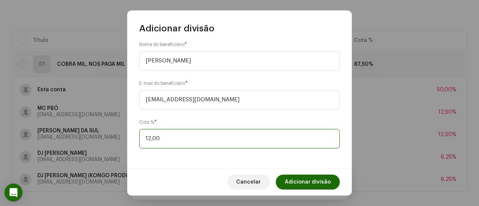
type input "12,50"
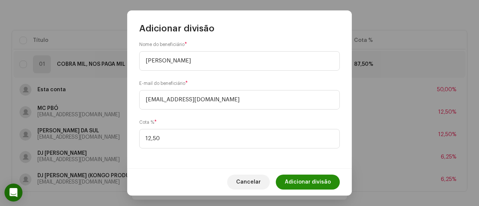
click at [297, 182] on span "Adicionar divisão" at bounding box center [308, 182] width 46 height 15
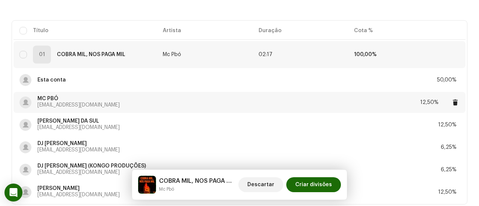
scroll to position [141, 0]
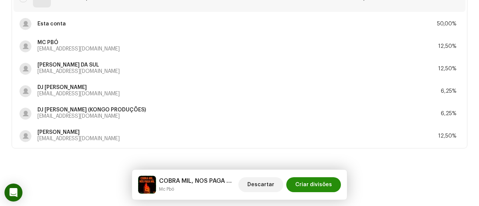
click at [317, 183] on span "Criar divisões" at bounding box center [313, 184] width 37 height 15
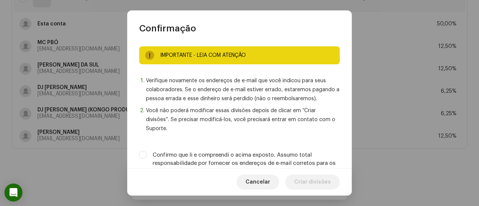
click at [303, 155] on label "Confirmo que li e compreendi o acima exposto. Assumo total responsabilidade por…" at bounding box center [246, 163] width 187 height 25
click at [147, 155] on input "Confirmo que li e compreendi o acima exposto. Assumo total responsabilidade por…" at bounding box center [142, 154] width 7 height 7
checkbox input "true"
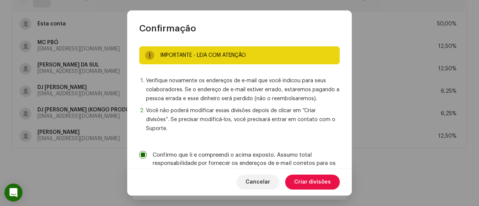
click at [311, 182] on span "Criar divisões" at bounding box center [312, 182] width 37 height 15
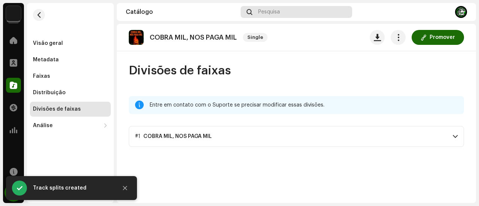
click at [276, 15] on span "Pesquisa" at bounding box center [269, 12] width 22 height 6
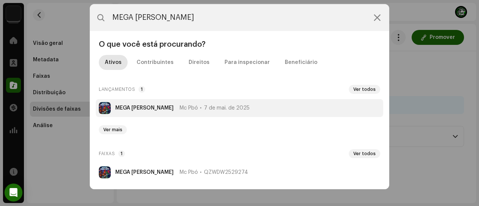
type input "MEGA [PERSON_NAME]"
click at [147, 104] on li "MEGA [PERSON_NAME] MOTO Mc Pbó 7 de mai. de 2025" at bounding box center [239, 108] width 287 height 18
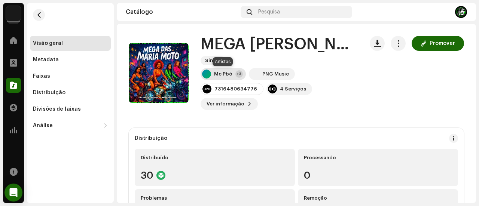
click at [225, 74] on div "Mc Pbó" at bounding box center [223, 74] width 18 height 6
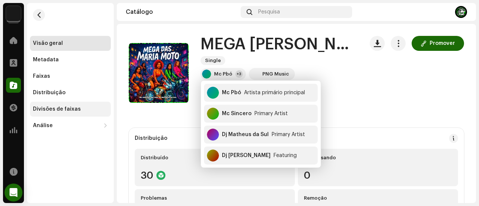
click at [74, 110] on div "Divisões de faixas" at bounding box center [57, 109] width 48 height 6
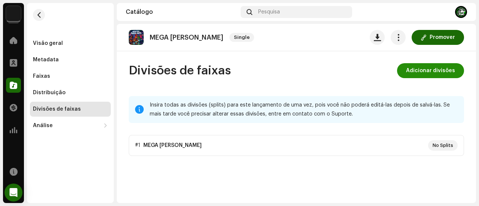
click at [419, 66] on span "Adicionar divisões" at bounding box center [430, 70] width 49 height 15
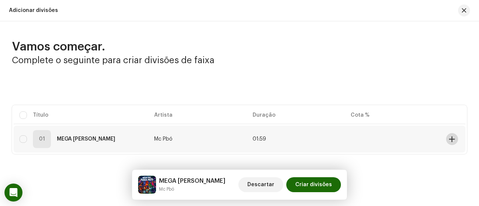
click at [446, 138] on button at bounding box center [452, 139] width 12 height 12
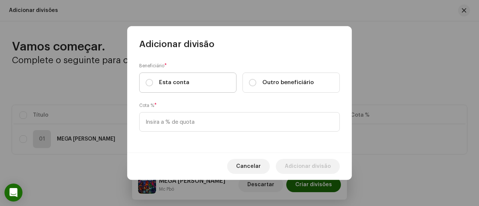
click at [204, 79] on label "Esta conta" at bounding box center [187, 83] width 97 height 20
click at [153, 79] on input "Esta conta" at bounding box center [149, 82] width 7 height 7
radio input "true"
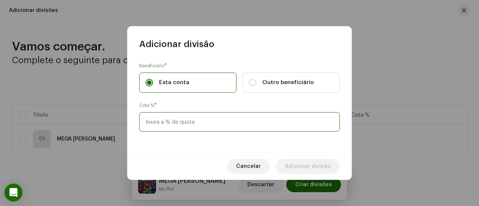
click at [197, 115] on input at bounding box center [239, 121] width 201 height 19
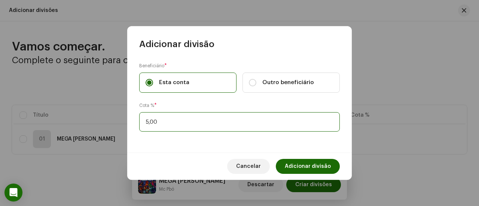
type input "50,00"
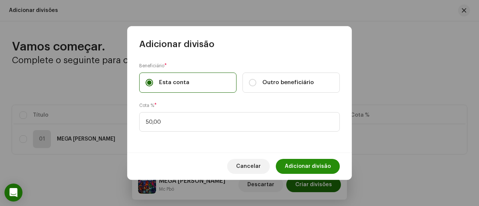
click at [307, 165] on span "Adicionar divisão" at bounding box center [308, 166] width 46 height 15
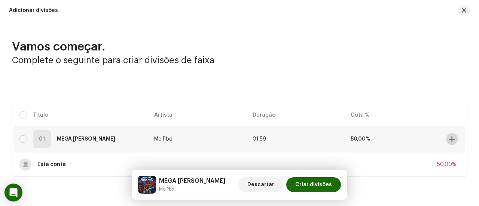
click at [449, 137] on span at bounding box center [452, 139] width 6 height 6
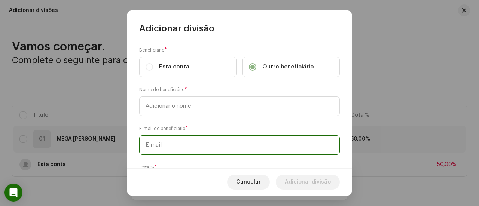
click at [209, 141] on input "text" at bounding box center [239, 145] width 201 height 19
paste input "[EMAIL_ADDRESS][DOMAIN_NAME]"
type input "[EMAIL_ADDRESS][DOMAIN_NAME]"
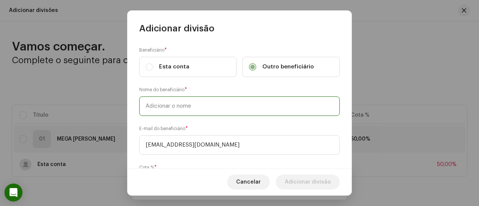
click at [203, 113] on input "text" at bounding box center [239, 106] width 201 height 19
type input "MC PBÓ"
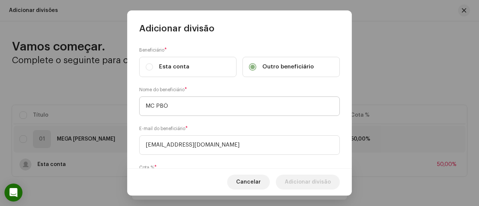
scroll to position [46, 0]
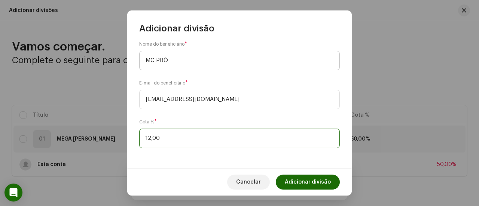
type input "12,50"
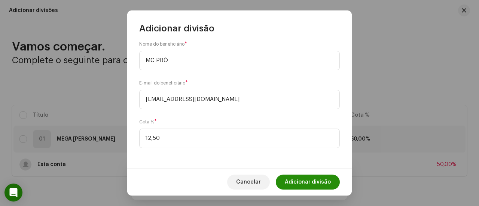
click at [321, 181] on span "Adicionar divisão" at bounding box center [308, 182] width 46 height 15
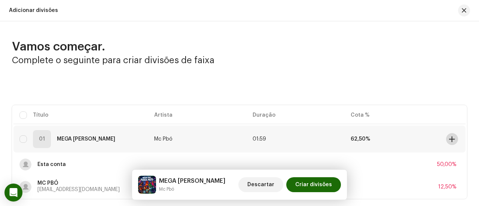
click at [449, 141] on span at bounding box center [452, 139] width 6 height 6
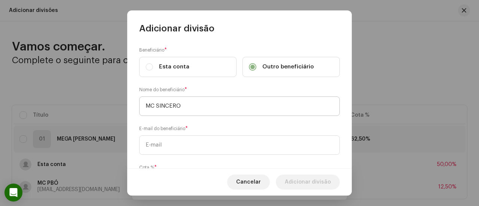
type input "MC SINCERO"
paste input "[EMAIL_ADDRESS][DOMAIN_NAME]"
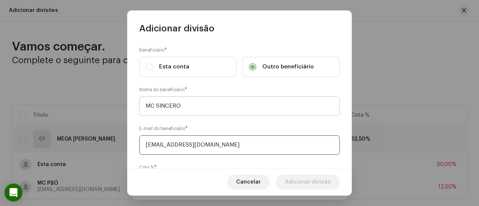
type input "[EMAIL_ADDRESS][DOMAIN_NAME]"
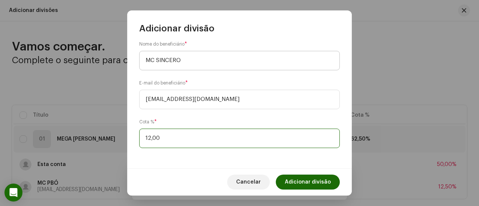
type input "12,50"
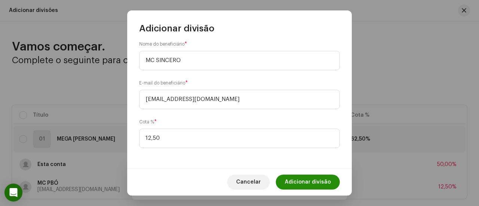
click at [314, 183] on span "Adicionar divisão" at bounding box center [308, 182] width 46 height 15
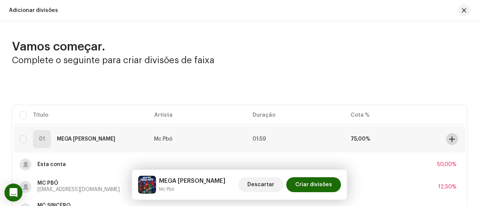
click at [454, 140] on button at bounding box center [452, 139] width 12 height 12
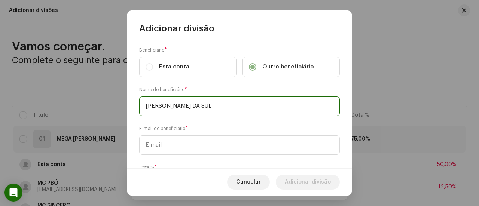
type input "[PERSON_NAME] DA SUL"
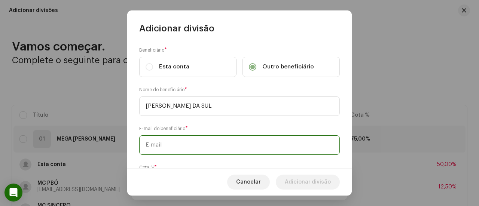
paste input "[EMAIL_ADDRESS][DOMAIN_NAME]"
type input "[EMAIL_ADDRESS][DOMAIN_NAME]"
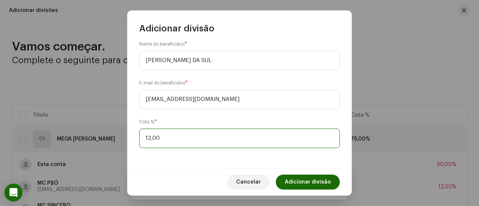
type input "12,50"
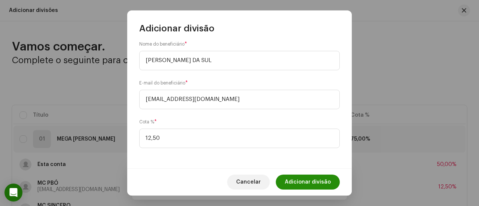
click at [314, 178] on span "Adicionar divisão" at bounding box center [308, 182] width 46 height 15
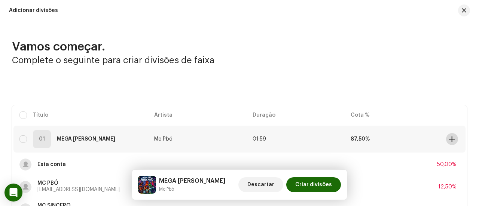
click at [449, 141] on span at bounding box center [452, 139] width 6 height 6
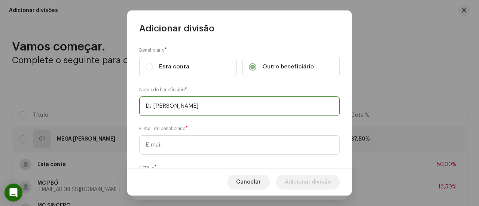
type input "DJ [PERSON_NAME]"
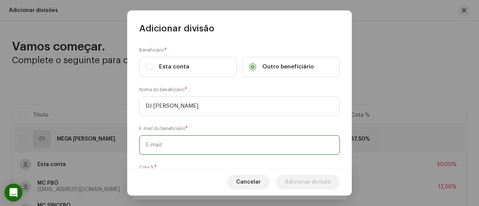
paste input "[EMAIL_ADDRESS][DOMAIN_NAME]"
type input "[EMAIL_ADDRESS][DOMAIN_NAME]"
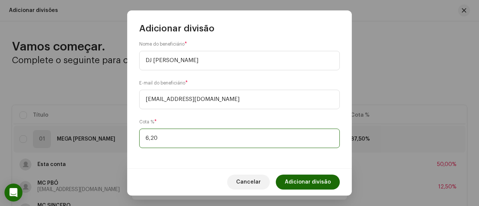
type input "6,25"
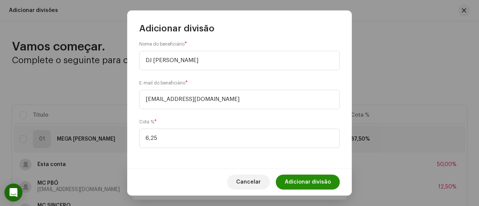
click at [307, 177] on span "Adicionar divisão" at bounding box center [308, 182] width 46 height 15
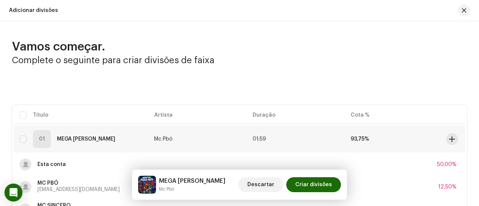
click at [456, 141] on td at bounding box center [454, 139] width 22 height 27
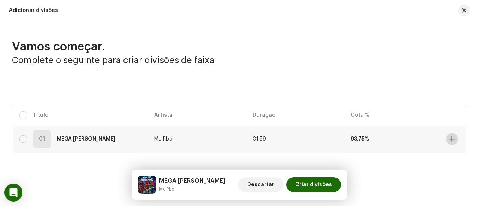
click at [451, 143] on button at bounding box center [452, 139] width 12 height 12
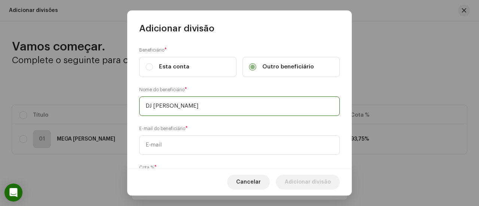
click at [279, 104] on input "DJ [PERSON_NAME]" at bounding box center [239, 106] width 201 height 19
type input "DJ [PERSON_NAME] (KONGO PRODUÇÕES)"
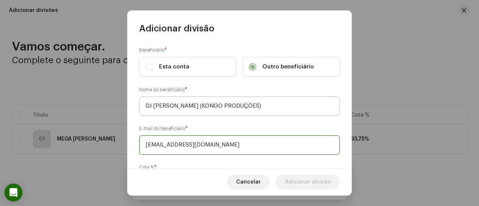
type input "[EMAIL_ADDRESS][DOMAIN_NAME]"
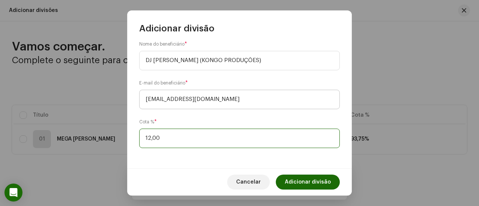
type input "1,00"
type input "6,25"
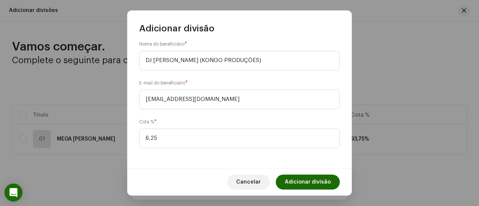
click at [329, 184] on span "Adicionar divisão" at bounding box center [308, 182] width 46 height 15
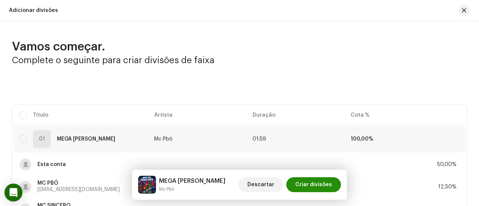
click at [318, 182] on span "Criar divisões" at bounding box center [313, 184] width 37 height 15
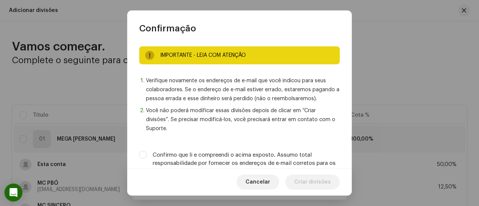
click at [276, 164] on label "Confirmo que li e compreendi o acima exposto. Assumo total responsabilidade por…" at bounding box center [246, 163] width 187 height 25
click at [147, 159] on input "Confirmo que li e compreendi o acima exposto. Assumo total responsabilidade por…" at bounding box center [142, 154] width 7 height 7
checkbox input "true"
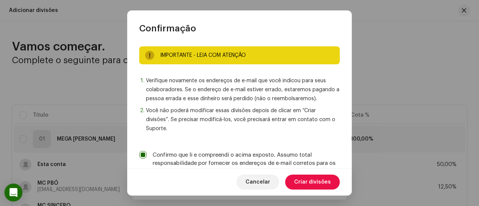
click at [304, 181] on span "Criar divisões" at bounding box center [312, 182] width 37 height 15
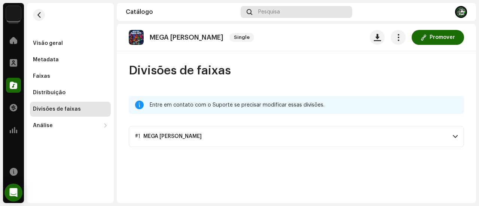
click at [322, 12] on div "Pesquisa" at bounding box center [297, 12] width 112 height 12
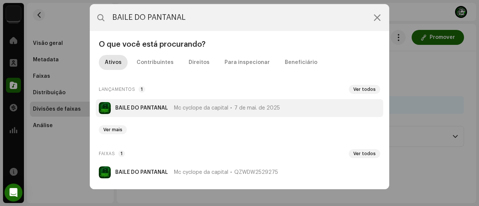
type input "BAILE DO PANTANAL"
click at [164, 107] on strong "BAILE DO PANTANAL" at bounding box center [141, 108] width 53 height 6
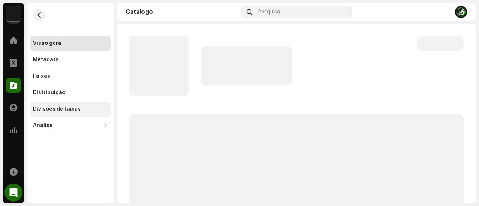
click at [93, 106] on div "Divisões de faixas" at bounding box center [70, 109] width 81 height 15
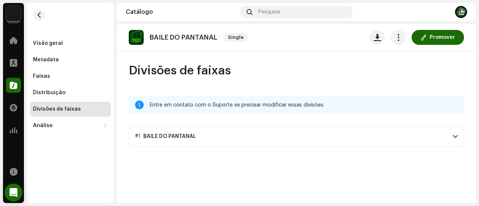
click at [169, 132] on p-accordion-header "#1 BAILE DO PANTANAL" at bounding box center [296, 136] width 335 height 21
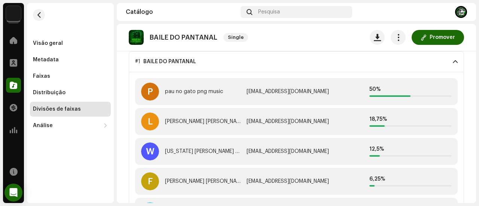
scroll to position [112, 0]
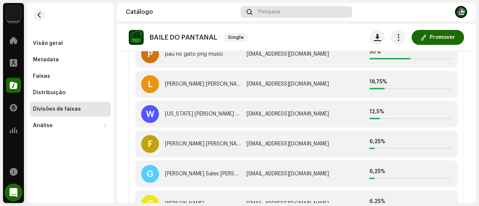
click at [259, 12] on span "Pesquisa" at bounding box center [269, 12] width 22 height 6
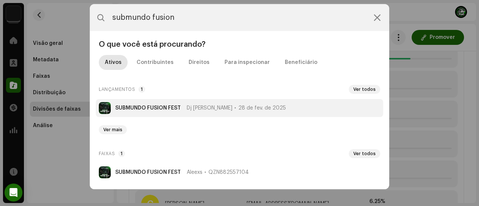
type input "submundo fusion"
click at [167, 105] on strong "SUBMUNDO FUSION FEST" at bounding box center [148, 108] width 66 height 6
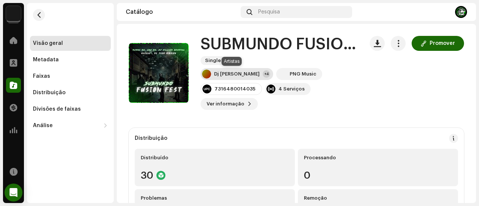
click at [228, 76] on div "Dj [PERSON_NAME]" at bounding box center [237, 74] width 46 height 6
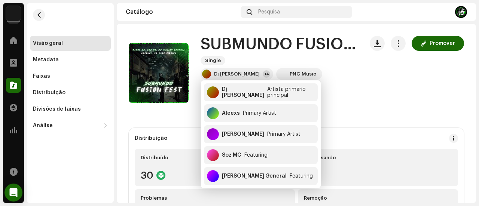
click at [362, 68] on div "SUBMUNDO FUSION FEST Single Dj [PERSON_NAME] +4 PNG Music 7316480014035 4 Servi…" at bounding box center [296, 73] width 335 height 74
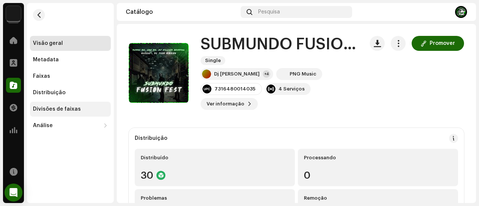
click at [80, 108] on div "Divisões de faixas" at bounding box center [70, 109] width 75 height 6
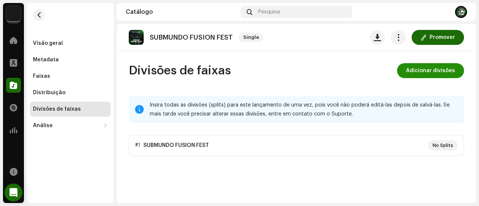
click at [430, 66] on span "Adicionar divisões" at bounding box center [430, 70] width 49 height 15
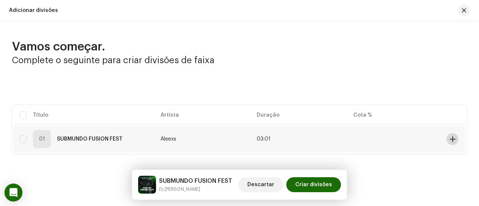
click at [454, 138] on button at bounding box center [453, 139] width 12 height 12
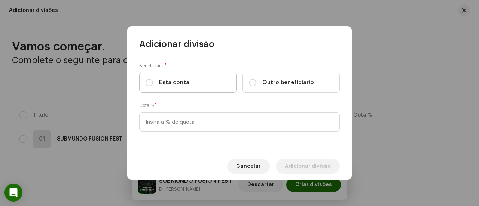
click at [168, 80] on span "Esta conta" at bounding box center [174, 83] width 30 height 8
click at [153, 80] on input "Esta conta" at bounding box center [149, 82] width 7 height 7
radio input "true"
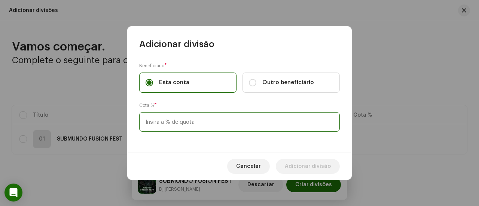
click at [168, 121] on input at bounding box center [239, 121] width 201 height 19
type input "50,00"
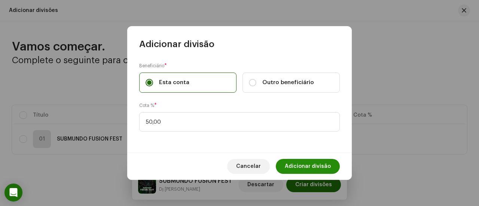
click at [285, 162] on button "Adicionar divisão" at bounding box center [308, 166] width 64 height 15
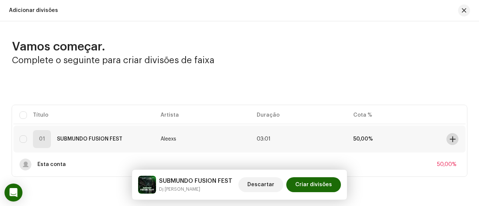
click at [450, 138] on span at bounding box center [453, 139] width 6 height 6
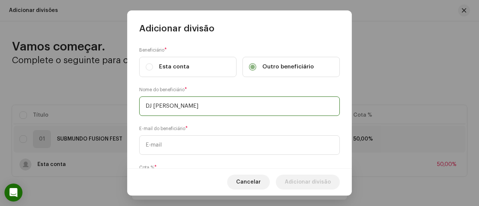
type input "DJ [PERSON_NAME]"
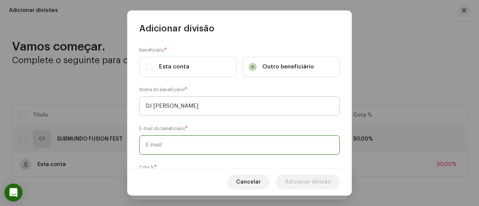
paste input "[EMAIL_ADDRESS][DOMAIN_NAME]"
type input "[EMAIL_ADDRESS][DOMAIN_NAME]"
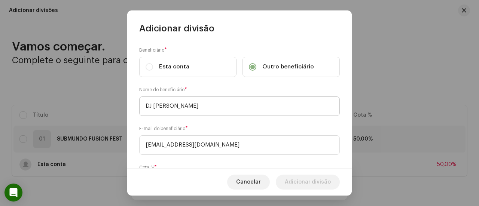
scroll to position [46, 0]
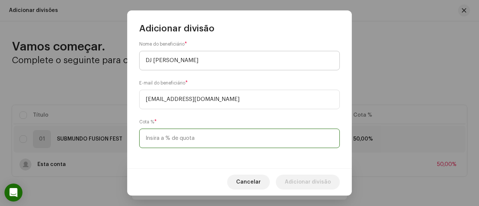
type input "5,00"
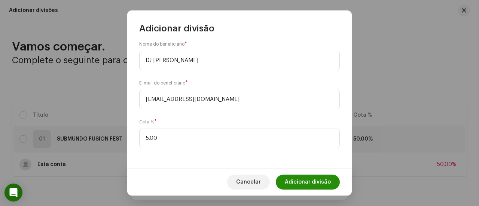
click at [312, 176] on span "Adicionar divisão" at bounding box center [308, 182] width 46 height 15
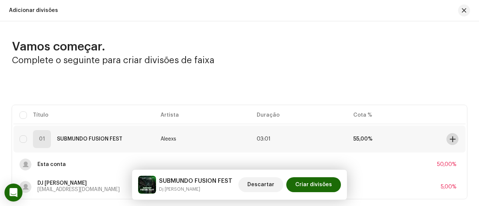
click at [450, 141] on span at bounding box center [453, 139] width 6 height 6
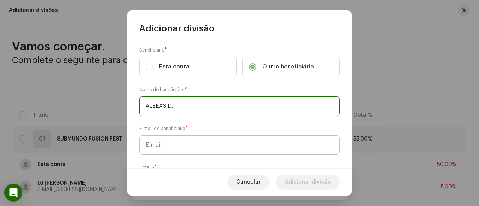
type input "ALEEXS DJ"
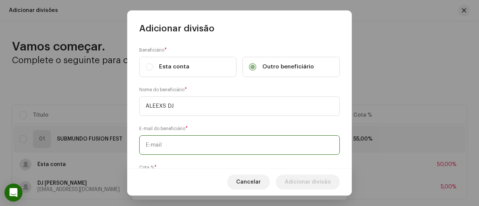
click at [253, 143] on input "text" at bounding box center [239, 145] width 201 height 19
paste input "[EMAIL_ADDRESS][DOMAIN_NAME]"
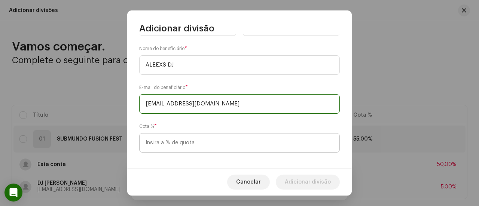
scroll to position [45, 0]
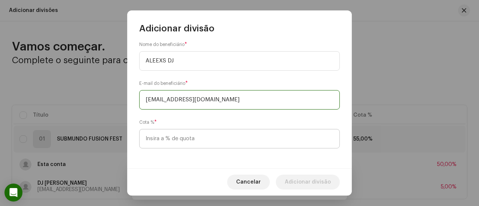
type input "[EMAIL_ADDRESS][DOMAIN_NAME]"
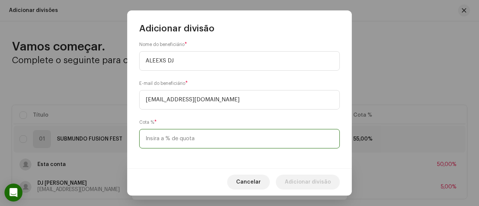
click at [254, 136] on input at bounding box center [239, 138] width 201 height 19
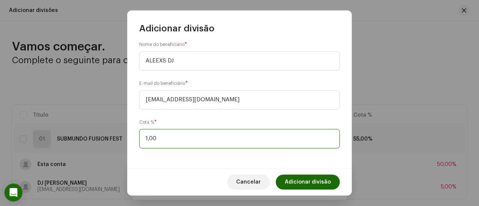
type input "10,00"
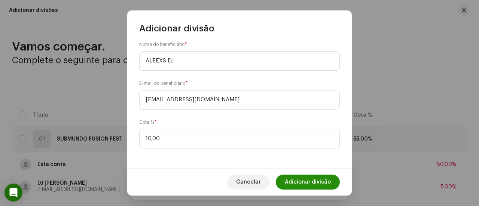
click at [307, 178] on span "Adicionar divisão" at bounding box center [308, 182] width 46 height 15
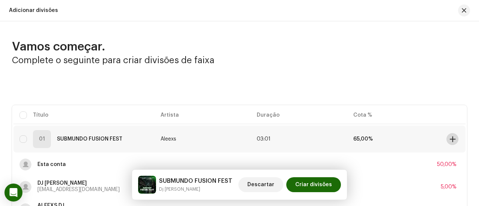
click at [447, 141] on button at bounding box center [453, 139] width 12 height 12
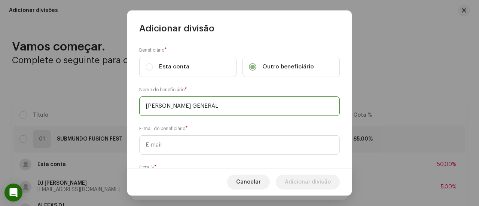
type input "[PERSON_NAME] GENERAL"
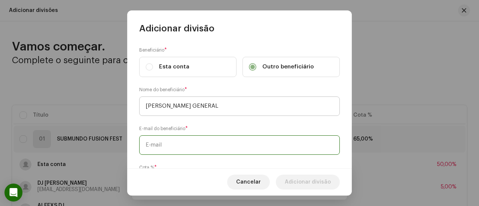
paste input "[PERSON_NAME][EMAIL_ADDRESS][DOMAIN_NAME]"
type input "[PERSON_NAME][EMAIL_ADDRESS][DOMAIN_NAME]"
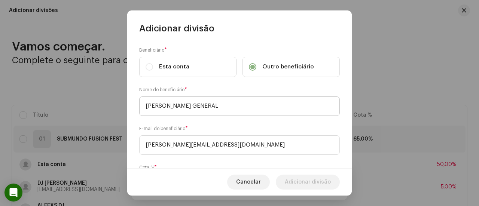
scroll to position [46, 0]
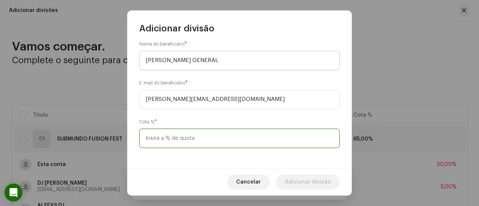
type input "5,00"
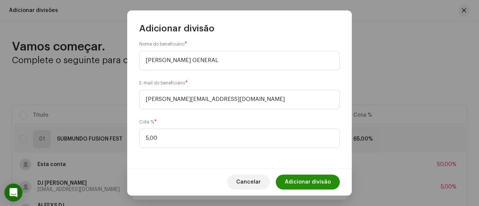
click at [314, 183] on span "Adicionar divisão" at bounding box center [308, 182] width 46 height 15
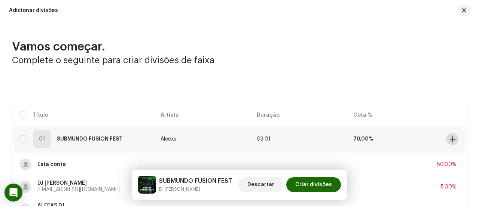
click at [450, 141] on span at bounding box center [453, 139] width 6 height 6
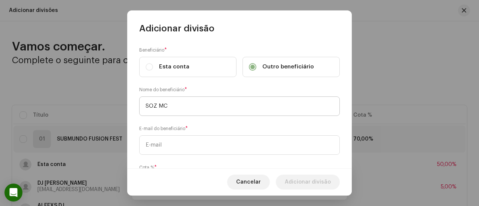
type input "SOZ MC"
paste input "[EMAIL_ADDRESS][DOMAIN_NAME]"
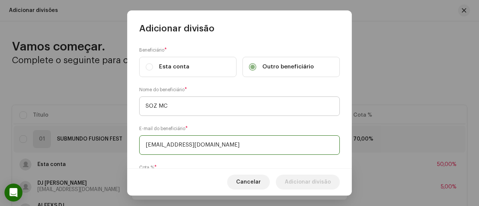
type input "[EMAIL_ADDRESS][DOMAIN_NAME]"
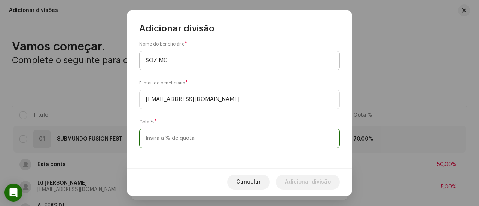
type input "5,00"
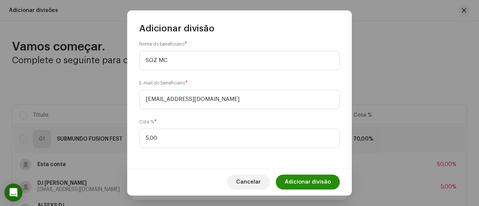
click at [318, 178] on span "Adicionar divisão" at bounding box center [308, 182] width 46 height 15
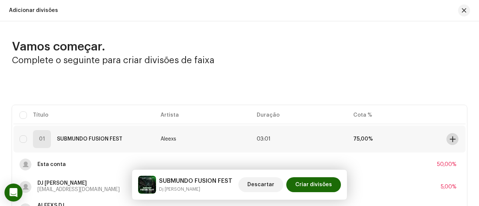
click at [450, 136] on span at bounding box center [453, 139] width 6 height 6
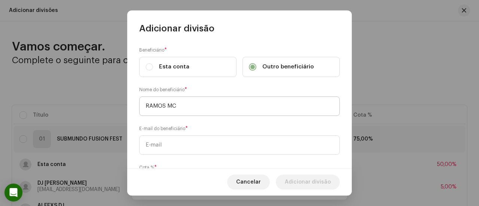
type input "RAMOS MC"
paste input "[EMAIL_ADDRESS][DOMAIN_NAME]"
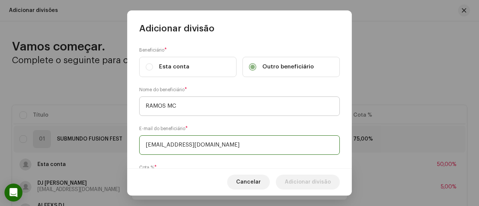
type input "[EMAIL_ADDRESS][DOMAIN_NAME]"
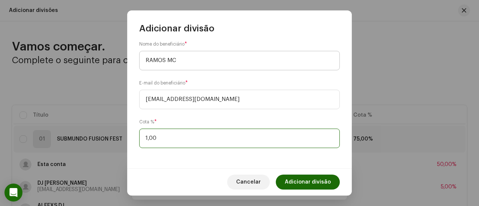
type input "10,00"
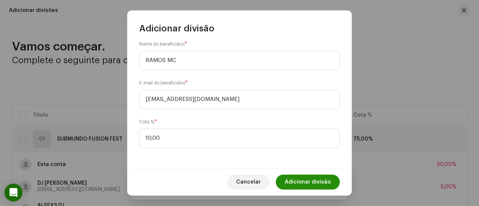
click at [315, 185] on span "Adicionar divisão" at bounding box center [308, 182] width 46 height 15
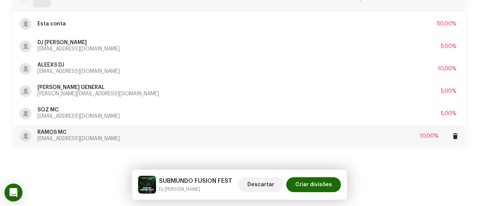
scroll to position [103, 0]
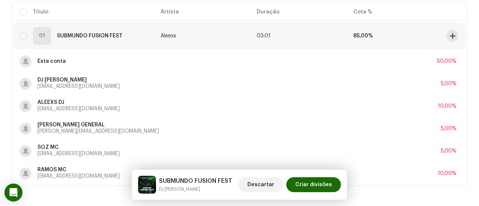
click at [454, 42] on td at bounding box center [455, 35] width 22 height 27
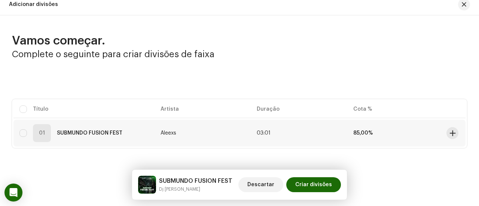
click at [446, 125] on td at bounding box center [455, 133] width 22 height 27
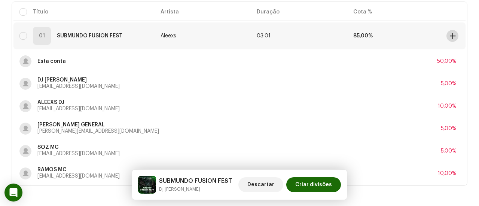
click at [450, 35] on span at bounding box center [453, 36] width 6 height 6
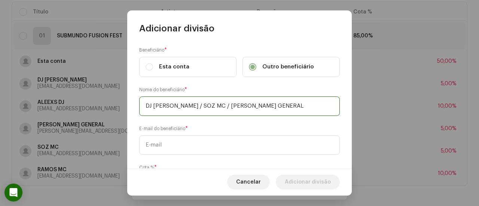
type input "DJ [PERSON_NAME] / SOZ MC / [PERSON_NAME] GENERAL"
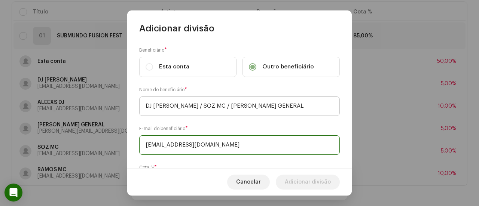
type input "[EMAIL_ADDRESS][DOMAIN_NAME]"
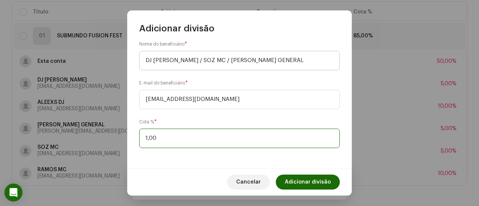
type input "15,00"
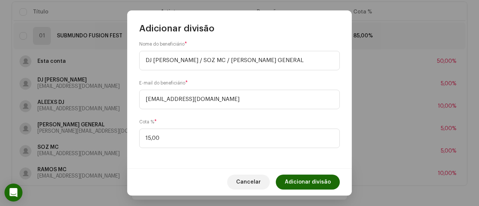
click at [304, 181] on span "Adicionar divisão" at bounding box center [308, 182] width 46 height 15
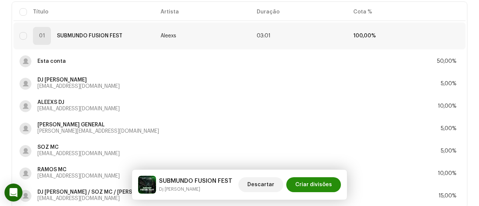
click at [317, 183] on span "Criar divisões" at bounding box center [313, 184] width 37 height 15
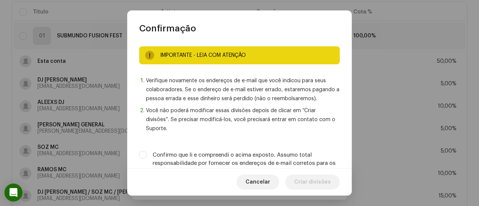
click at [274, 158] on label "Confirmo que li e compreendi o acima exposto. Assumo total responsabilidade por…" at bounding box center [246, 163] width 187 height 25
click at [147, 158] on input "Confirmo que li e compreendi o acima exposto. Assumo total responsabilidade por…" at bounding box center [142, 154] width 7 height 7
checkbox input "true"
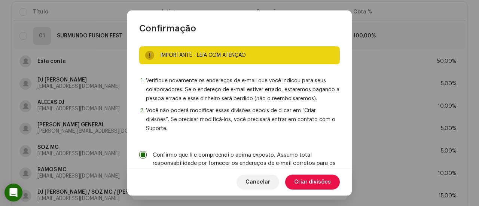
click at [300, 182] on span "Criar divisões" at bounding box center [312, 182] width 37 height 15
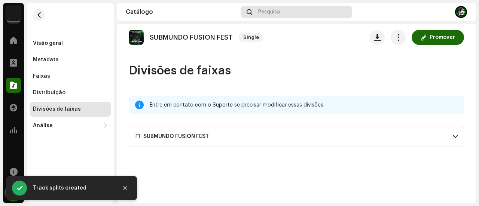
click at [276, 12] on span "Pesquisa" at bounding box center [269, 12] width 22 height 6
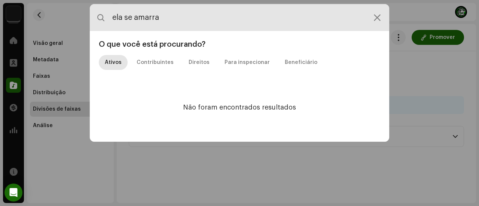
click at [122, 16] on input "ela se amarra" at bounding box center [239, 17] width 299 height 27
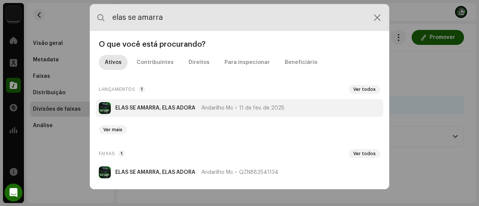
type input "elas se amarra"
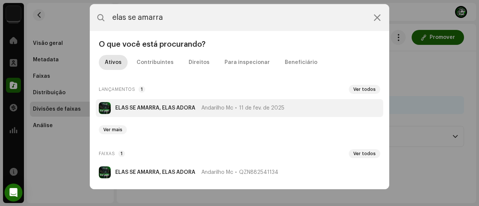
click at [150, 107] on strong "ELAS SE AMARRA, ELAS ADORA" at bounding box center [155, 108] width 80 height 6
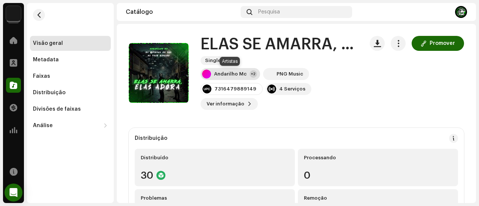
click at [219, 74] on div "Andarilho Mc" at bounding box center [230, 74] width 33 height 6
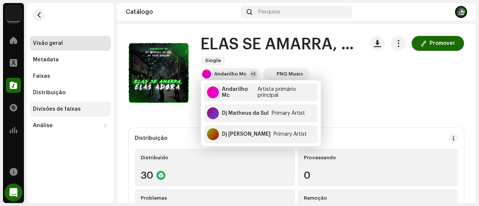
click at [66, 107] on div "Divisões de faixas" at bounding box center [57, 109] width 48 height 6
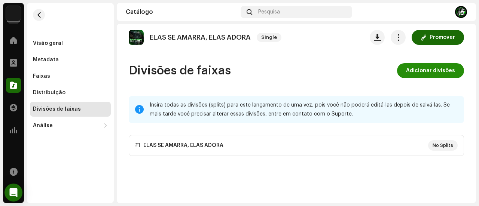
click at [436, 67] on span "Adicionar divisões" at bounding box center [430, 70] width 49 height 15
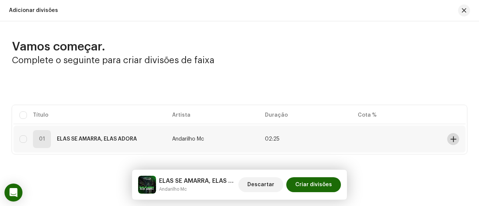
click at [453, 137] on span at bounding box center [454, 139] width 6 height 6
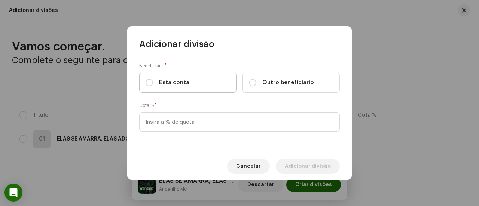
click at [204, 80] on label "Esta conta" at bounding box center [187, 83] width 97 height 20
click at [153, 80] on input "Esta conta" at bounding box center [149, 82] width 7 height 7
radio input "true"
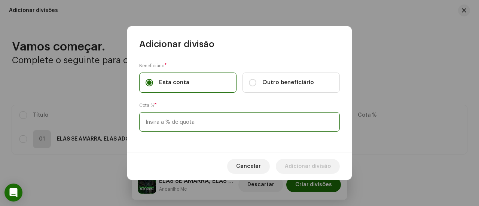
click at [195, 121] on input at bounding box center [239, 121] width 201 height 19
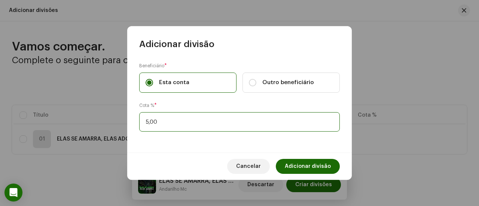
type input "50,00"
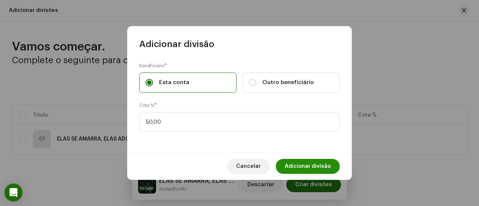
click at [295, 166] on span "Adicionar divisão" at bounding box center [308, 166] width 46 height 15
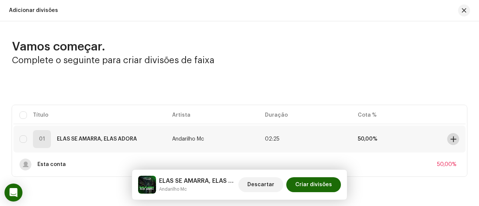
click at [451, 138] on span at bounding box center [454, 139] width 6 height 6
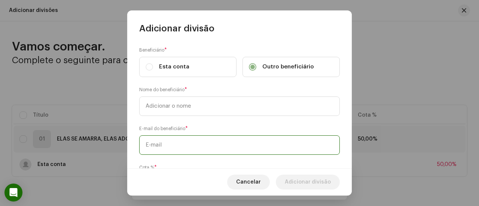
click at [217, 139] on input "text" at bounding box center [239, 145] width 201 height 19
paste input "[EMAIL_ADDRESS][DOMAIN_NAME]"
type input "[EMAIL_ADDRESS][DOMAIN_NAME]"
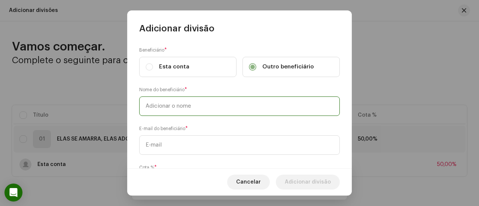
click at [213, 107] on input "text" at bounding box center [239, 106] width 201 height 19
type input "[PERSON_NAME] DA SUL"
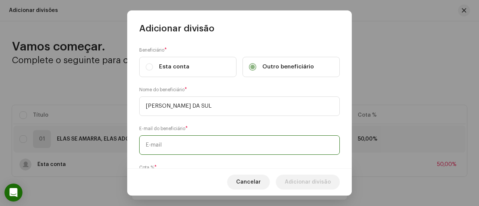
click at [213, 146] on input "text" at bounding box center [239, 145] width 201 height 19
paste input "[EMAIL_ADDRESS][DOMAIN_NAME]"
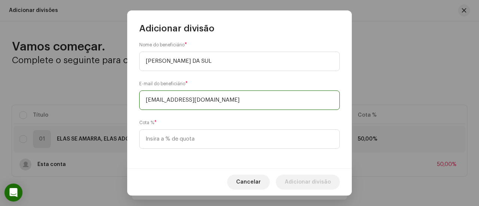
scroll to position [45, 0]
type input "[EMAIL_ADDRESS][DOMAIN_NAME]"
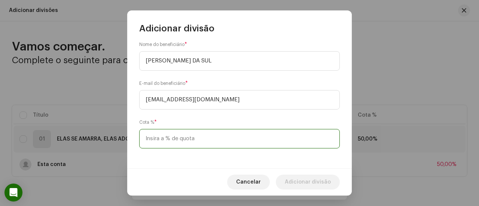
click at [212, 132] on input at bounding box center [239, 138] width 201 height 19
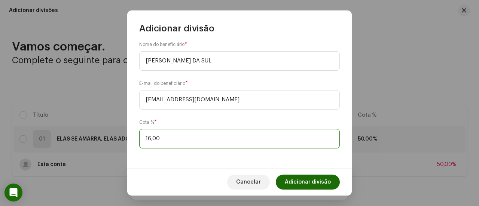
type input "16,60"
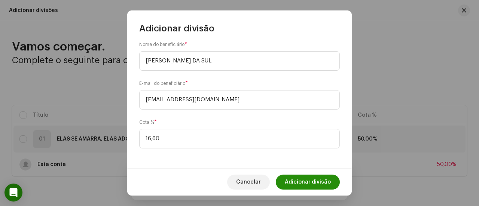
click at [305, 179] on span "Adicionar divisão" at bounding box center [308, 182] width 46 height 15
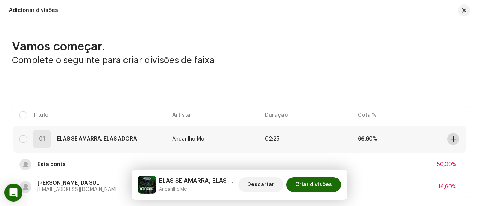
click at [451, 140] on span at bounding box center [454, 139] width 6 height 6
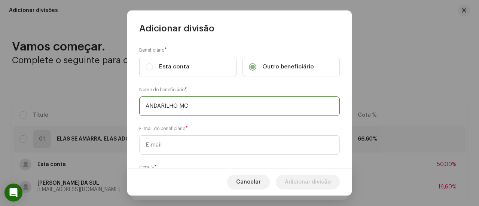
type input "ANDARILHO MC"
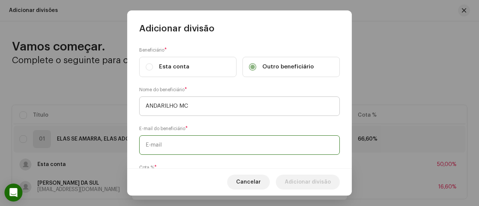
paste input "[EMAIL_ADDRESS][DOMAIN_NAME]"
type input "[EMAIL_ADDRESS][DOMAIN_NAME]"
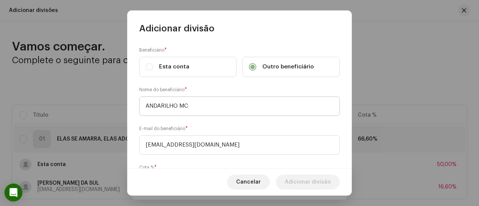
scroll to position [46, 0]
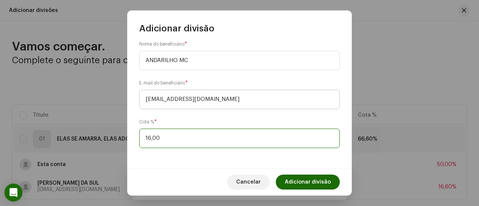
type input "16,70"
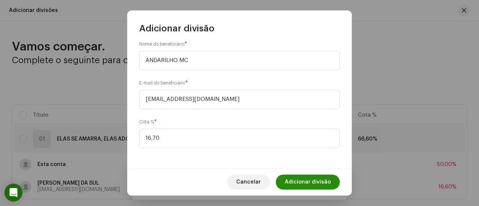
click at [307, 178] on span "Adicionar divisão" at bounding box center [308, 182] width 46 height 15
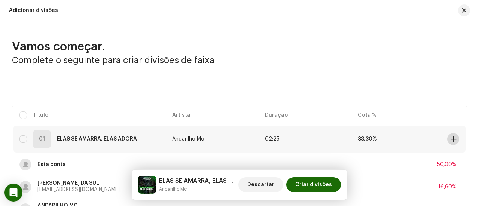
click at [452, 138] on span at bounding box center [454, 139] width 6 height 6
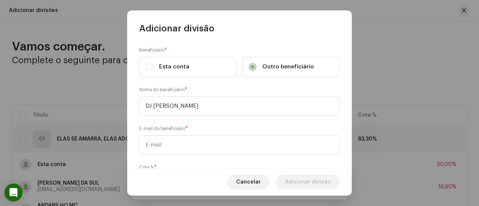
type input "DJ [PERSON_NAME]"
paste input "[EMAIL_ADDRESS][DOMAIN_NAME]"
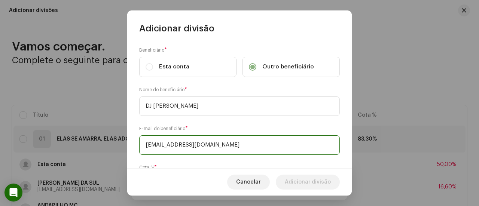
type input "[EMAIL_ADDRESS][DOMAIN_NAME]"
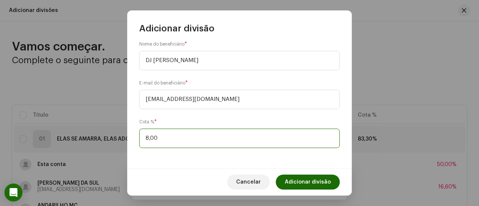
type input "8,30"
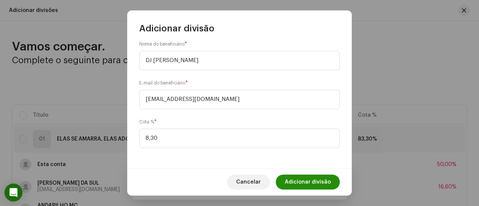
click at [309, 178] on span "Adicionar divisão" at bounding box center [308, 182] width 46 height 15
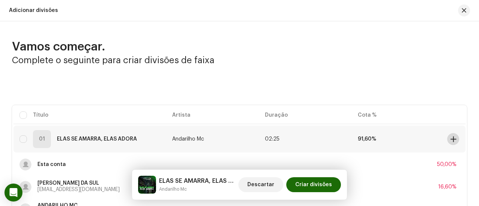
click at [447, 138] on button at bounding box center [453, 139] width 12 height 12
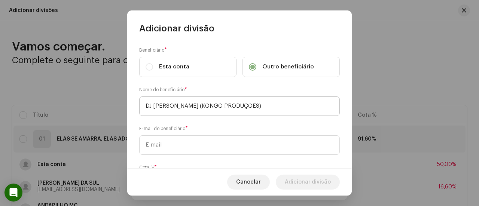
type input "DJ [PERSON_NAME] (KONGO PRODUÇÕES)"
paste input "[EMAIL_ADDRESS][DOMAIN_NAME]"
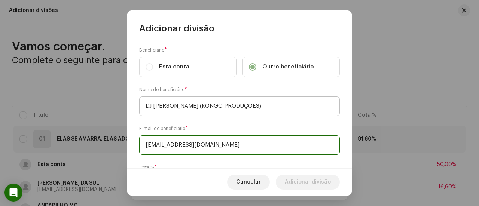
type input "[EMAIL_ADDRESS][DOMAIN_NAME]"
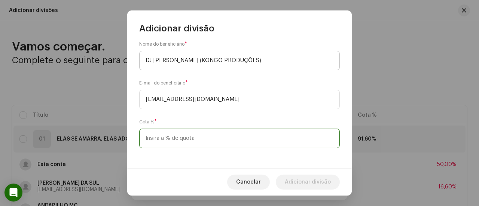
type input "1,00"
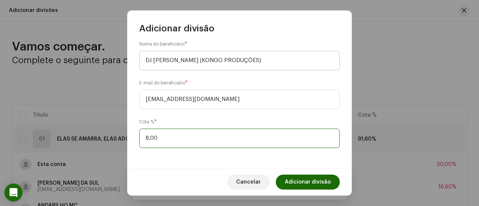
type input "8,30"
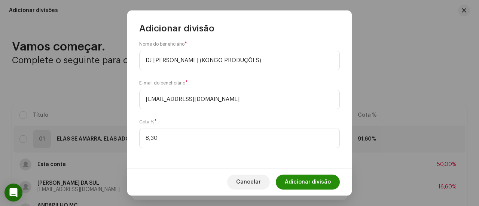
click at [302, 178] on span "Adicionar divisão" at bounding box center [308, 182] width 46 height 15
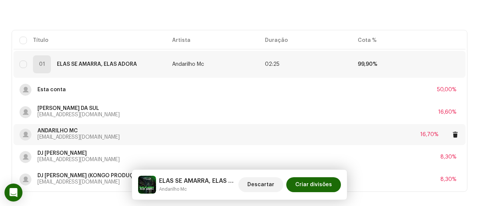
scroll to position [112, 0]
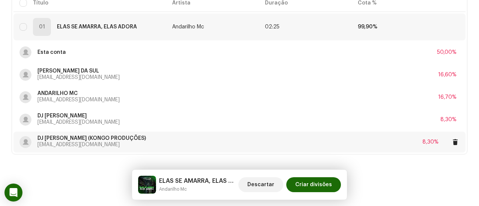
click at [304, 136] on div "DJ [PERSON_NAME] (KONGO PRODUÇÕES) [EMAIL_ADDRESS][DOMAIN_NAME] 8,30%" at bounding box center [239, 142] width 440 height 21
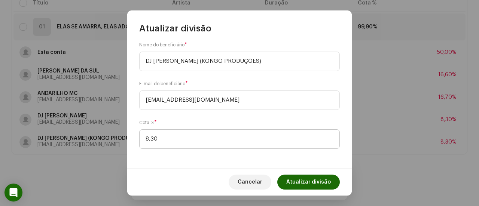
scroll to position [45, 0]
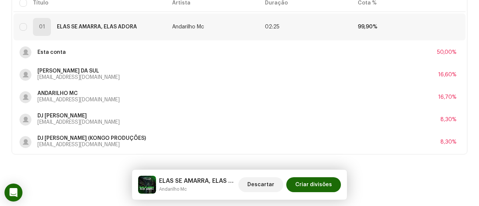
click at [377, 114] on div "Atualizar divisão Beneficiário * Esta conta Outro beneficiário Nome do benefici…" at bounding box center [239, 103] width 479 height 206
click at [377, 114] on div "DJ [PERSON_NAME] [EMAIL_ADDRESS][PERSON_NAME][DOMAIN_NAME] 8,30%" at bounding box center [239, 119] width 440 height 21
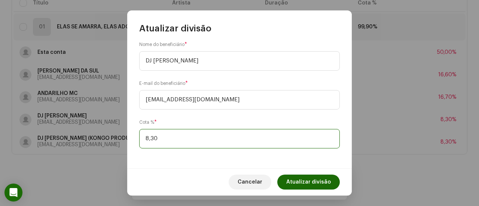
click at [153, 136] on input "8,30" at bounding box center [239, 138] width 201 height 19
type input "8,40"
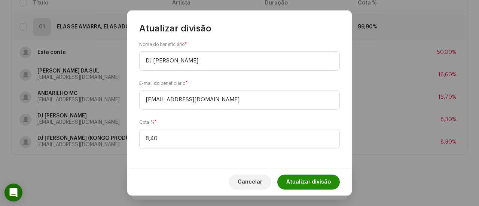
click at [298, 179] on span "Atualizar divisão" at bounding box center [308, 182] width 45 height 15
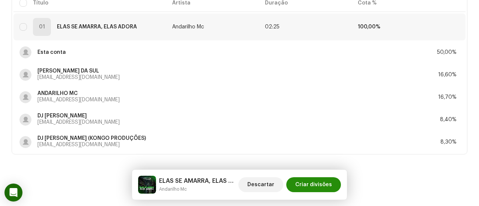
click at [308, 182] on span "Criar divisões" at bounding box center [313, 184] width 37 height 15
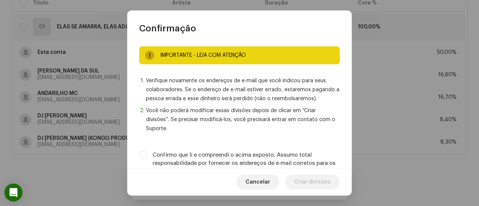
click at [307, 154] on label "Confirmo que li e compreendi o acima exposto. Assumo total responsabilidade por…" at bounding box center [246, 163] width 187 height 25
click at [147, 154] on input "Confirmo que li e compreendi o acima exposto. Assumo total responsabilidade por…" at bounding box center [142, 154] width 7 height 7
checkbox input "true"
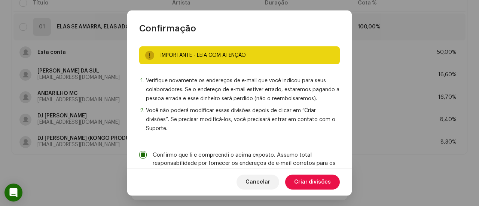
click at [313, 181] on span "Criar divisões" at bounding box center [312, 182] width 37 height 15
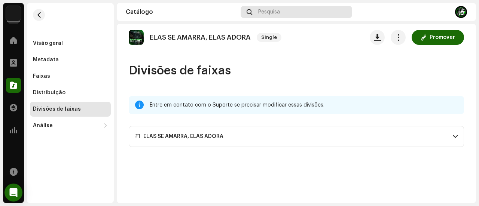
click at [266, 14] on span "Pesquisa" at bounding box center [269, 12] width 22 height 6
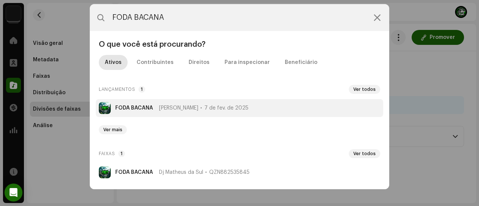
type input "FODA BACANA"
click at [143, 110] on strong "FODA BACANA" at bounding box center [134, 108] width 38 height 6
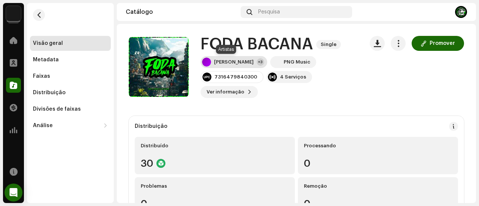
click at [225, 60] on div "[PERSON_NAME]" at bounding box center [234, 62] width 40 height 6
